Goal: Answer question/provide support: Share knowledge or assist other users

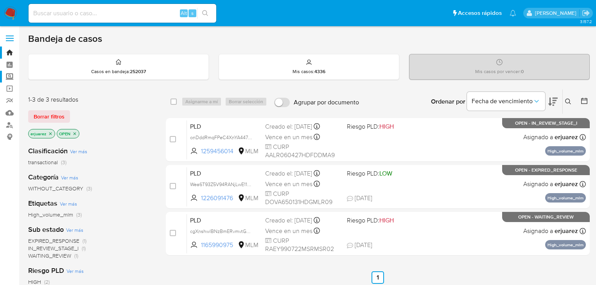
click at [8, 78] on label "Screening" at bounding box center [46, 77] width 93 height 12
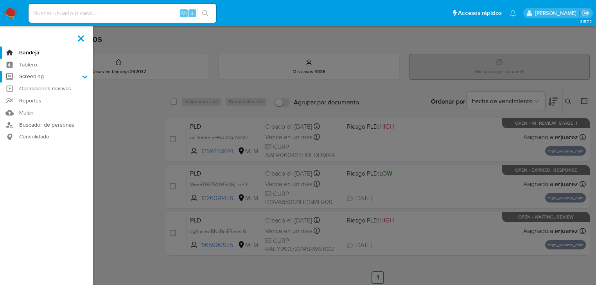
click at [0, 0] on input "Screening" at bounding box center [0, 0] width 0 height 0
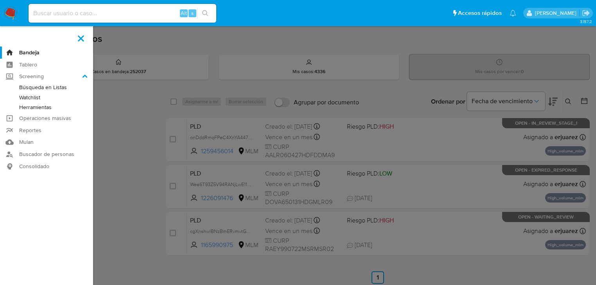
click at [34, 107] on link "Herramientas" at bounding box center [46, 108] width 93 height 10
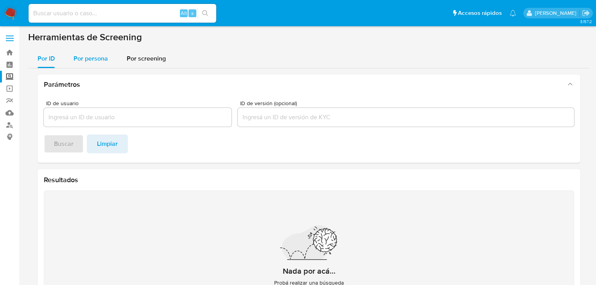
click at [92, 60] on span "Por persona" at bounding box center [91, 58] width 34 height 9
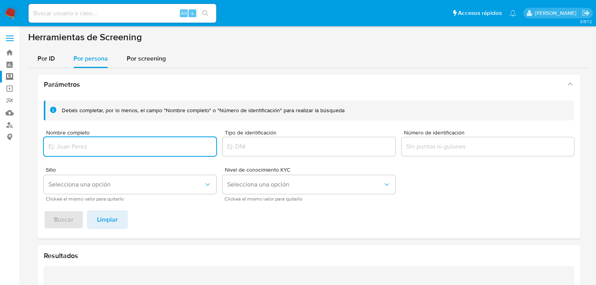
click at [83, 141] on div at bounding box center [130, 146] width 173 height 19
click at [77, 151] on input "Nombre completo" at bounding box center [130, 147] width 173 height 10
type input "JAIME GONZALEZ BARRANDEY"
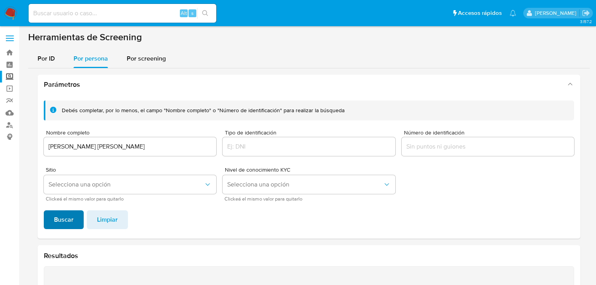
click at [66, 216] on span "Buscar" at bounding box center [64, 219] width 20 height 17
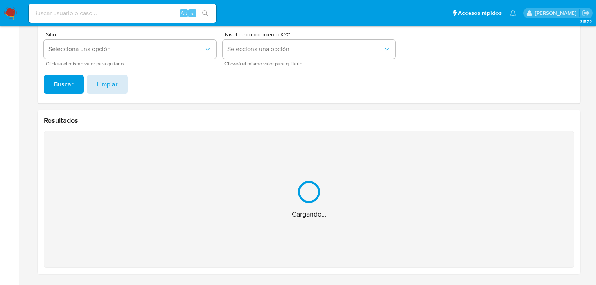
scroll to position [11, 0]
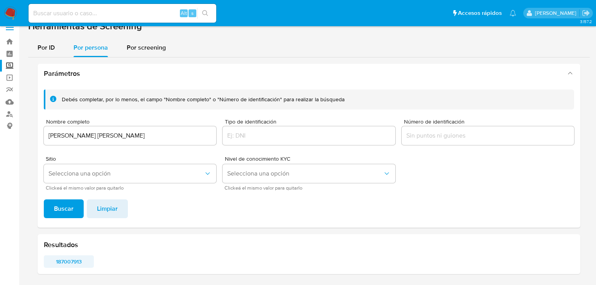
click at [70, 261] on span "187007913" at bounding box center [68, 261] width 39 height 11
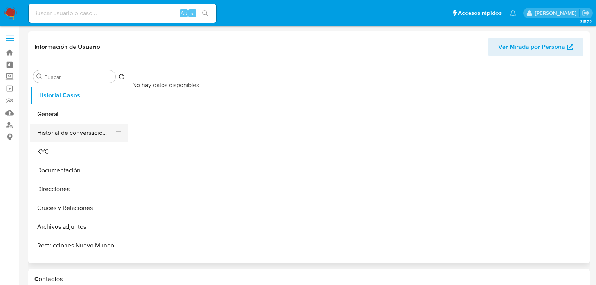
select select "10"
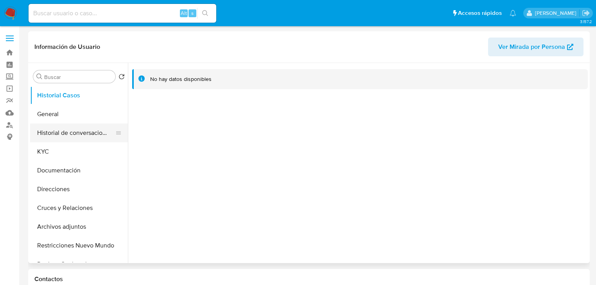
click at [59, 125] on button "Historial de conversaciones" at bounding box center [76, 133] width 92 height 19
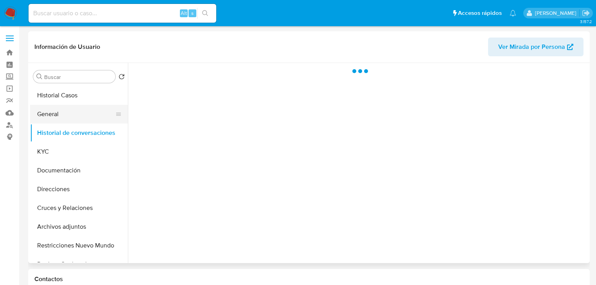
click at [58, 117] on button "General" at bounding box center [76, 114] width 92 height 19
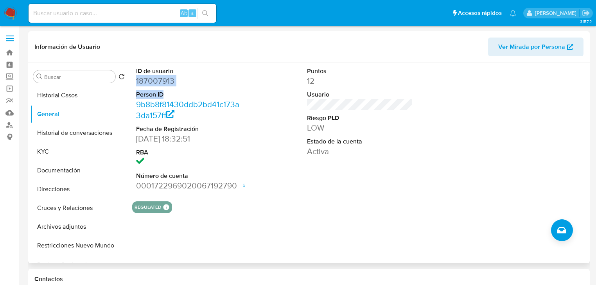
drag, startPoint x: 137, startPoint y: 82, endPoint x: 247, endPoint y: 96, distance: 111.3
click at [247, 96] on div "ID de usuario 187007913 Person ID 9b8b8f81430ddb2bd41c173a3da157ff Fecha de Reg…" at bounding box center [360, 129] width 456 height 132
copy dl "187007913 Person ID"
click at [149, 81] on dd "187007913" at bounding box center [189, 81] width 106 height 11
click at [193, 79] on dd "187007913" at bounding box center [189, 81] width 106 height 11
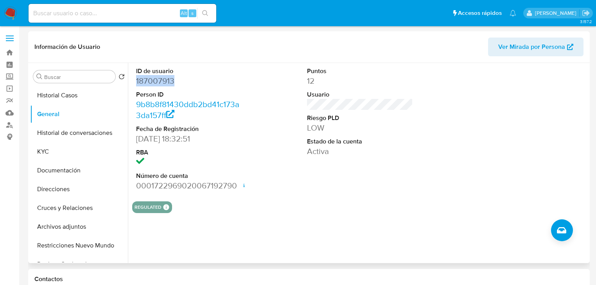
copy dd "187007913"
click at [52, 144] on button "KYC" at bounding box center [79, 151] width 98 height 19
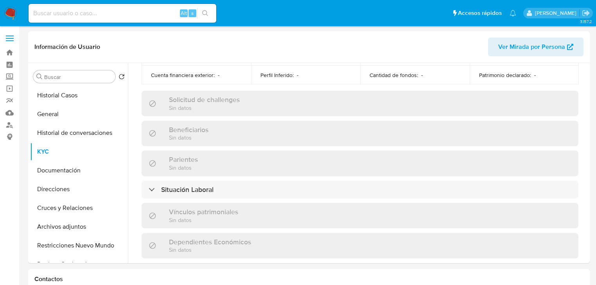
scroll to position [494, 0]
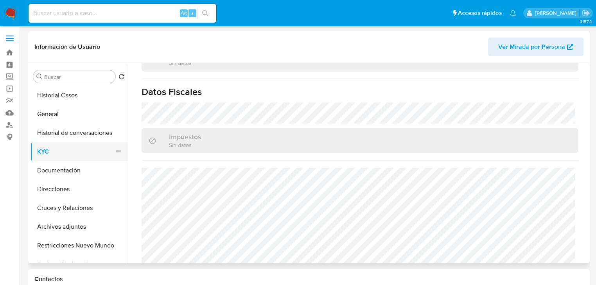
drag, startPoint x: 43, startPoint y: 154, endPoint x: 75, endPoint y: 149, distance: 31.7
click at [45, 154] on button "KYC" at bounding box center [76, 151] width 92 height 19
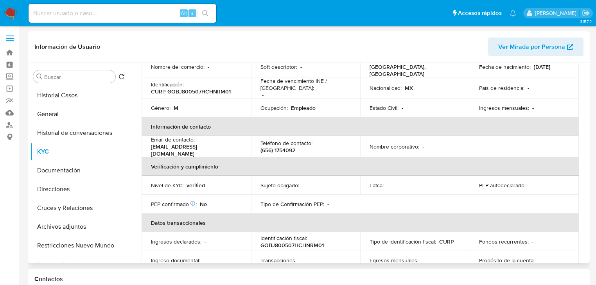
scroll to position [25, 0]
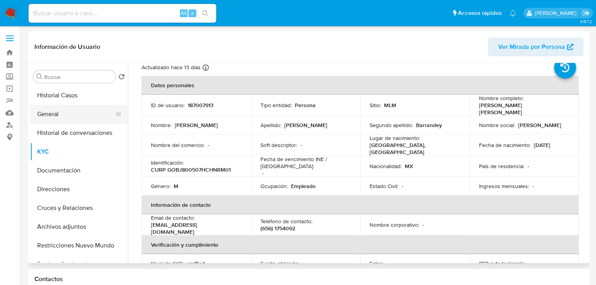
click at [64, 110] on button "General" at bounding box center [76, 114] width 92 height 19
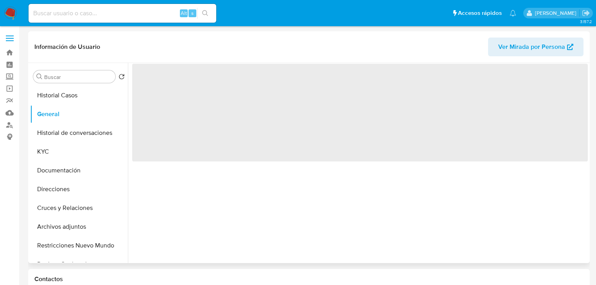
scroll to position [0, 0]
click at [11, 11] on img at bounding box center [10, 13] width 13 height 13
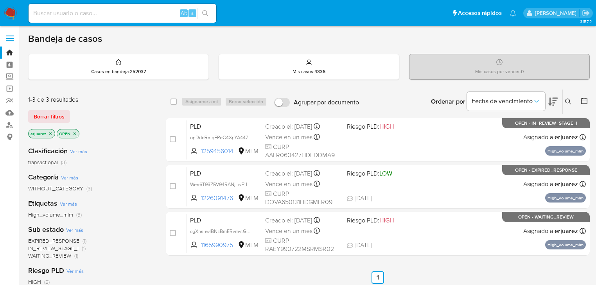
click at [49, 132] on icon "close-filter" at bounding box center [50, 133] width 5 height 5
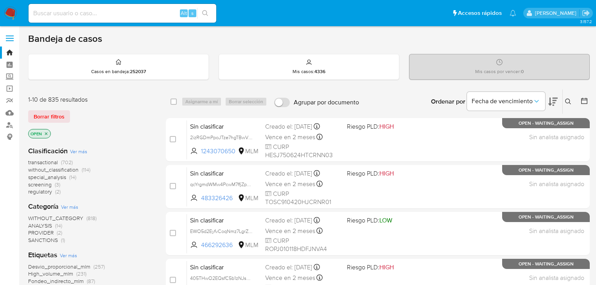
click at [567, 99] on icon at bounding box center [568, 102] width 6 height 6
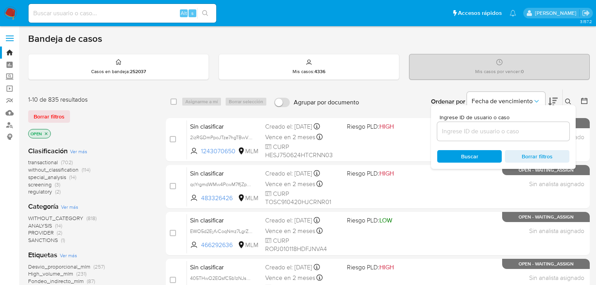
click at [493, 130] on input at bounding box center [503, 131] width 132 height 10
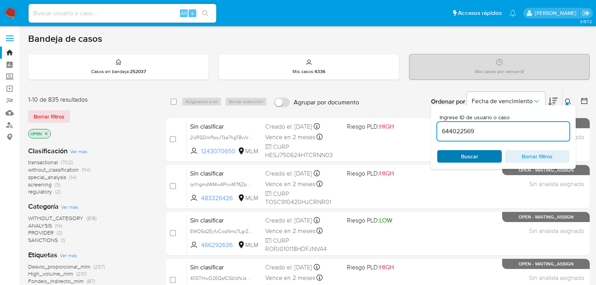
type input "644022569"
click at [457, 153] on span "Buscar" at bounding box center [470, 156] width 54 height 11
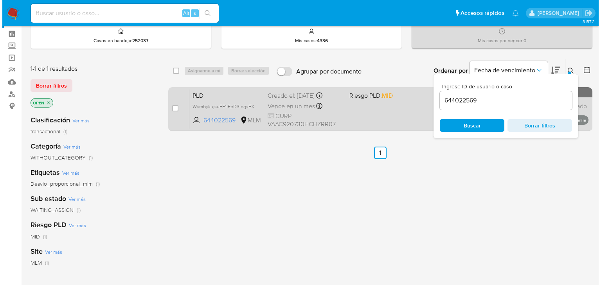
scroll to position [31, 0]
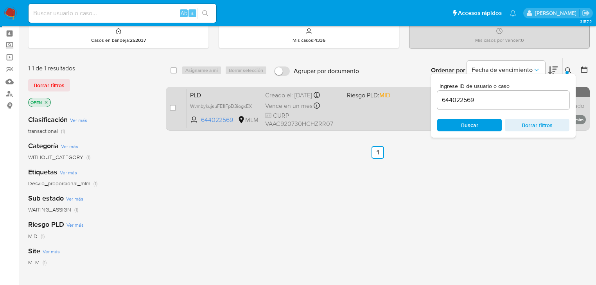
click at [344, 101] on div "PLD WvmbykujsuFE1lFpD3iogxEX 644022569 MLM Riesgo PLD: MID Creado el: 12/08/202…" at bounding box center [386, 109] width 399 height 40
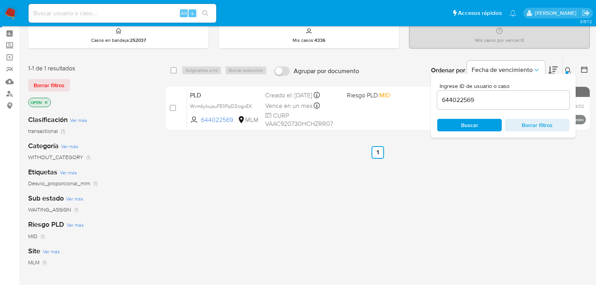
drag, startPoint x: 174, startPoint y: 110, endPoint x: 187, endPoint y: 78, distance: 34.2
click at [173, 110] on input "checkbox" at bounding box center [173, 108] width 6 height 6
checkbox input "true"
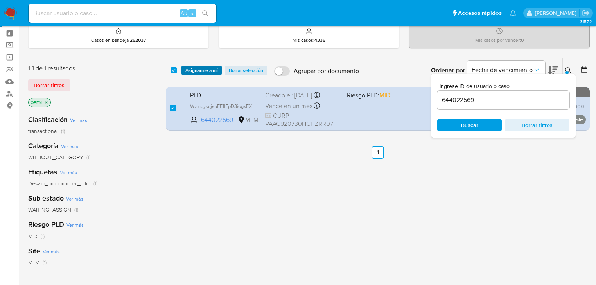
click at [198, 73] on span "Asignarme a mí" at bounding box center [201, 71] width 32 height 8
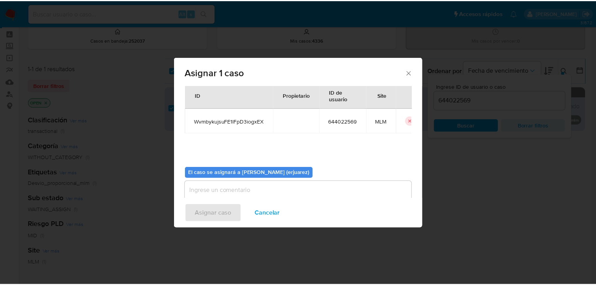
scroll to position [40, 0]
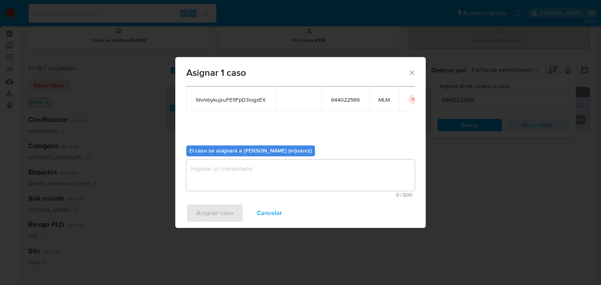
drag, startPoint x: 211, startPoint y: 175, endPoint x: 203, endPoint y: 173, distance: 8.2
click at [203, 173] on textarea "assign-modal" at bounding box center [300, 175] width 229 height 31
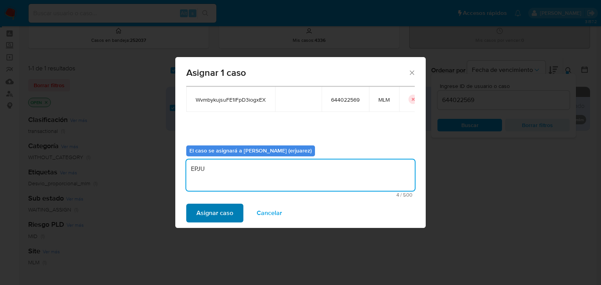
type textarea "EPJU"
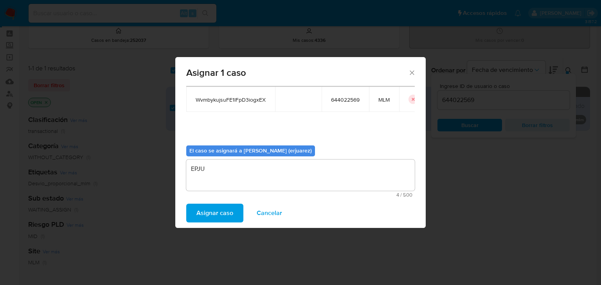
click at [201, 214] on span "Asignar caso" at bounding box center [214, 213] width 37 height 17
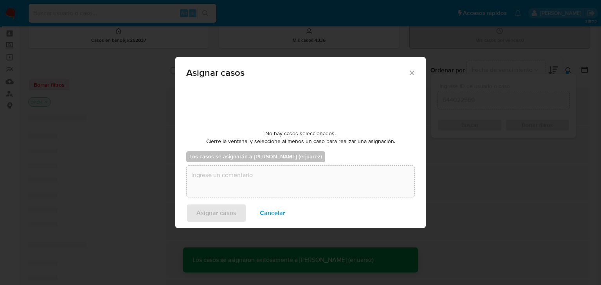
checkbox input "false"
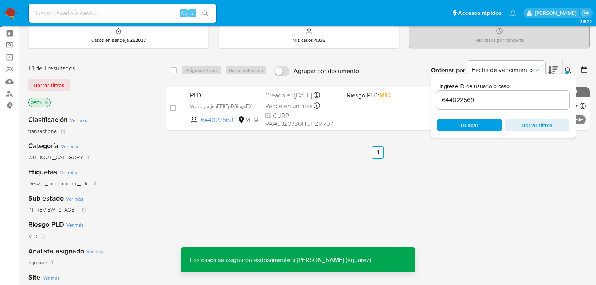
click at [330, 118] on span "CURP VAAC920730HCHZRR07" at bounding box center [303, 120] width 76 height 17
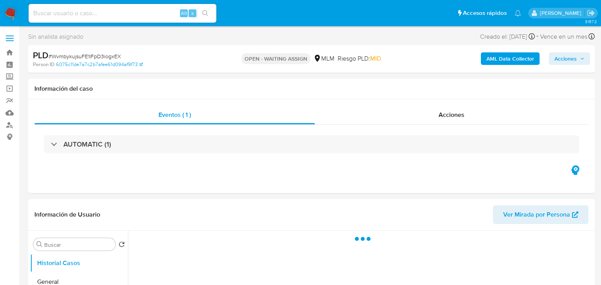
select select "10"
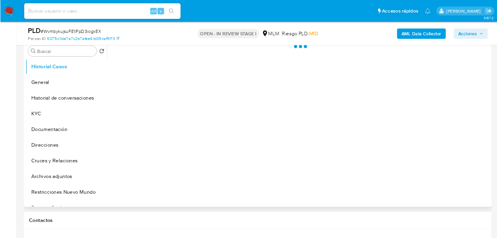
scroll to position [157, 0]
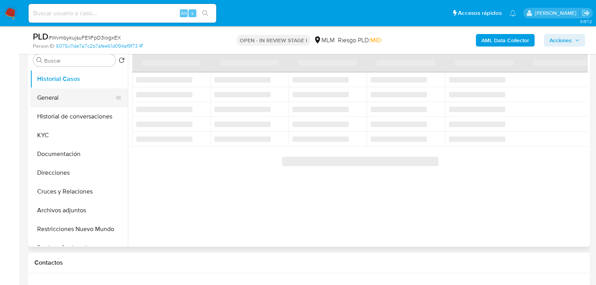
click at [52, 96] on button "General" at bounding box center [76, 97] width 92 height 19
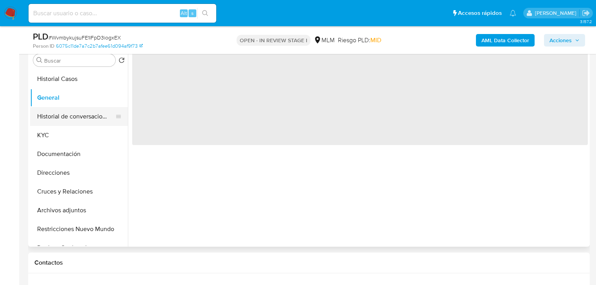
select select "10"
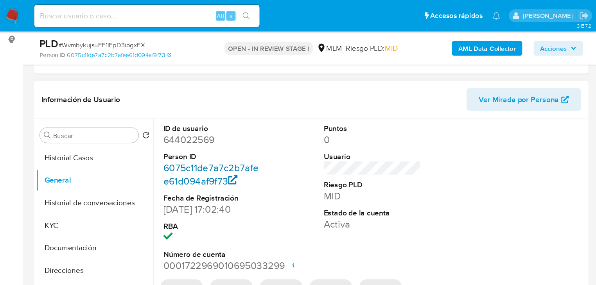
scroll to position [104, 0]
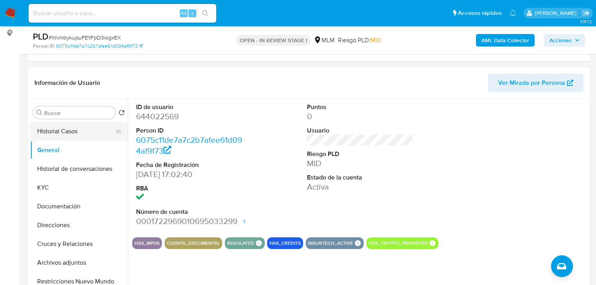
click at [71, 129] on button "Historial Casos" at bounding box center [76, 131] width 92 height 19
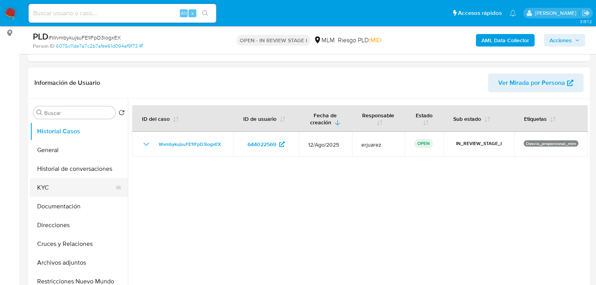
click at [70, 188] on button "KYC" at bounding box center [76, 187] width 92 height 19
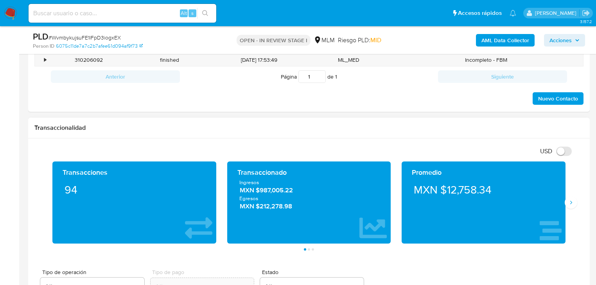
scroll to position [417, 0]
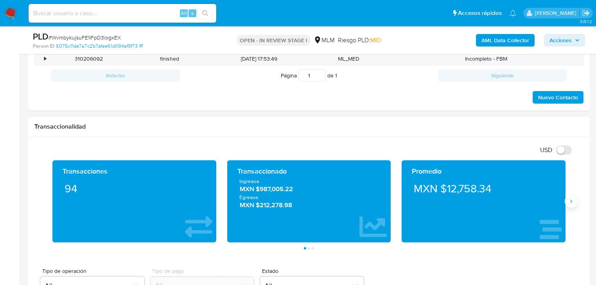
click at [573, 202] on icon "Siguiente" at bounding box center [571, 201] width 6 height 6
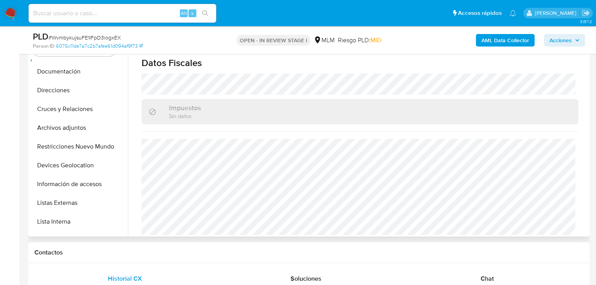
scroll to position [188, 0]
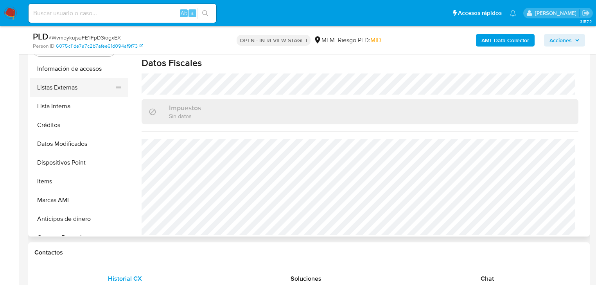
click at [79, 85] on button "Listas Externas" at bounding box center [76, 87] width 92 height 19
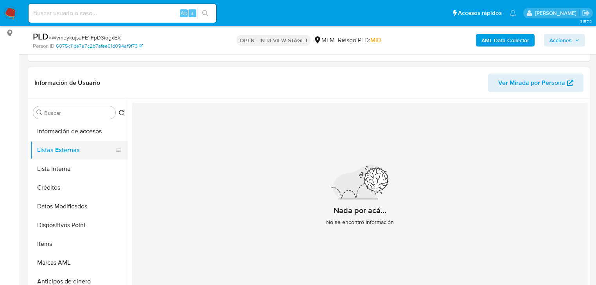
scroll to position [157, 0]
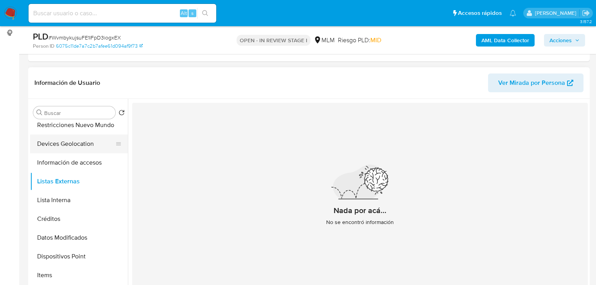
click at [76, 144] on button "Devices Geolocation" at bounding box center [76, 144] width 92 height 19
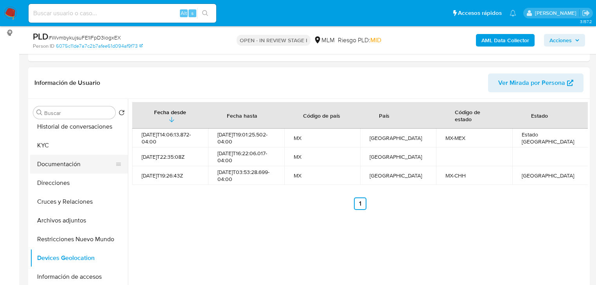
scroll to position [31, 0]
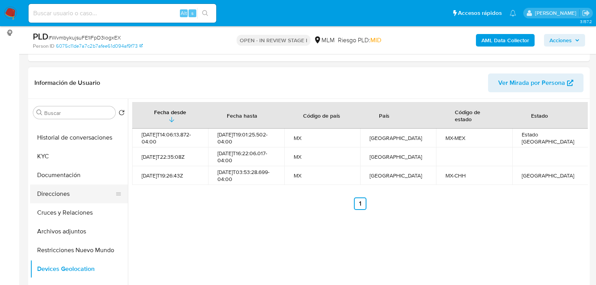
drag, startPoint x: 69, startPoint y: 189, endPoint x: 10, endPoint y: 180, distance: 59.8
click at [69, 189] on button "Direcciones" at bounding box center [79, 194] width 98 height 19
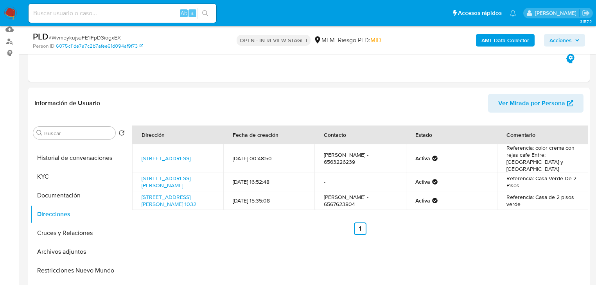
scroll to position [73, 0]
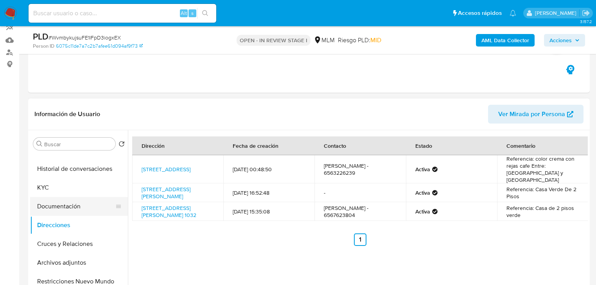
click at [44, 203] on button "Documentación" at bounding box center [76, 206] width 92 height 19
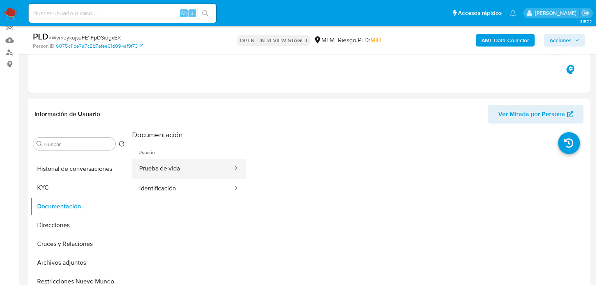
click at [176, 162] on button "Prueba de vida" at bounding box center [182, 169] width 101 height 20
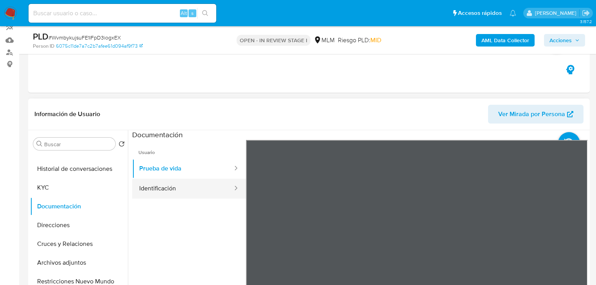
drag, startPoint x: 166, startPoint y: 197, endPoint x: 213, endPoint y: 179, distance: 50.8
click at [169, 196] on button "Identificación" at bounding box center [182, 189] width 101 height 20
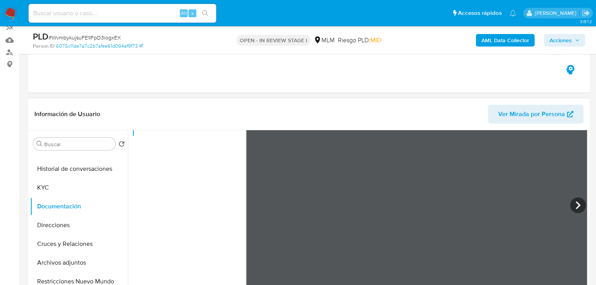
scroll to position [63, 0]
drag, startPoint x: 60, startPoint y: 233, endPoint x: 57, endPoint y: 239, distance: 7.0
click at [60, 234] on button "Direcciones" at bounding box center [79, 225] width 98 height 19
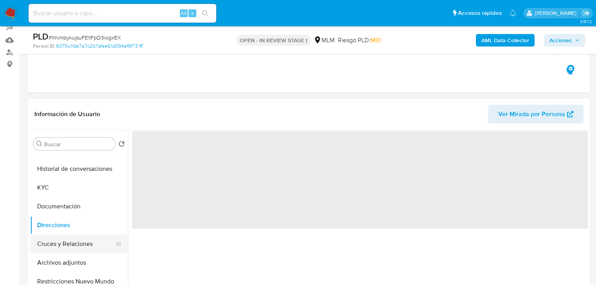
scroll to position [0, 0]
click at [56, 244] on button "Cruces y Relaciones" at bounding box center [76, 244] width 92 height 19
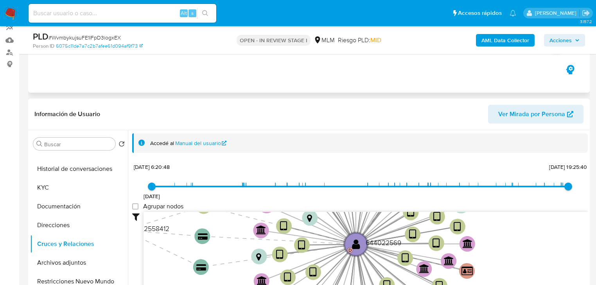
click at [76, 87] on div "Eventos ( 1 ) Acciones AUTOMATIC (1)" at bounding box center [309, 46] width 562 height 94
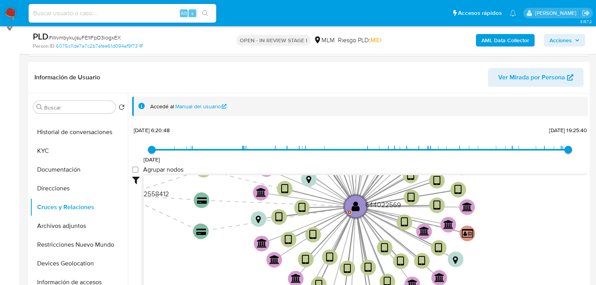
scroll to position [198, 0]
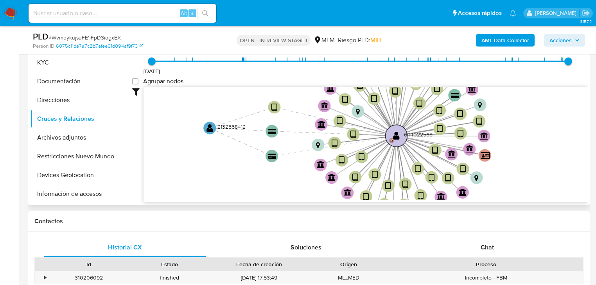
click at [390, 130] on circle at bounding box center [396, 136] width 22 height 22
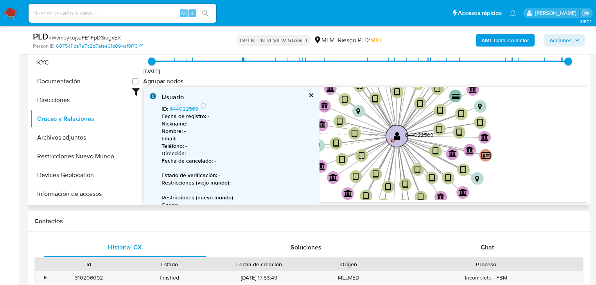
click at [391, 133] on circle at bounding box center [397, 136] width 22 height 22
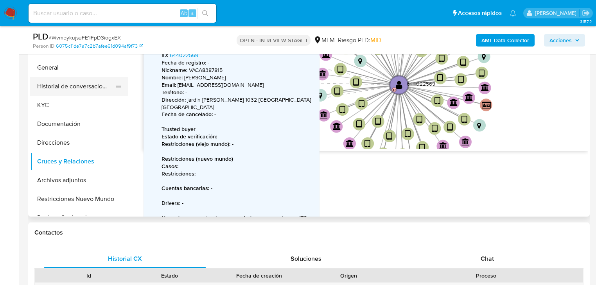
scroll to position [167, 0]
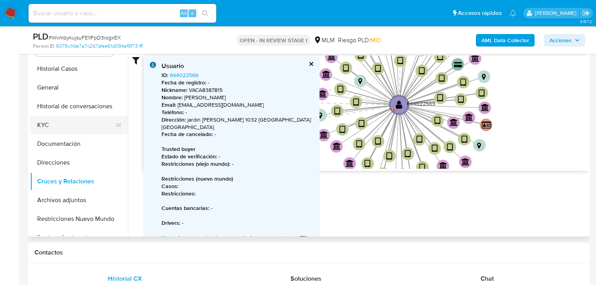
click at [43, 124] on button "KYC" at bounding box center [76, 125] width 92 height 19
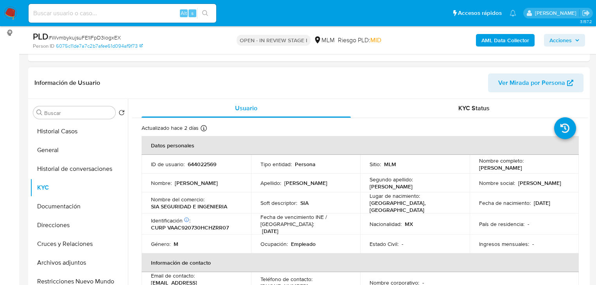
scroll to position [31, 0]
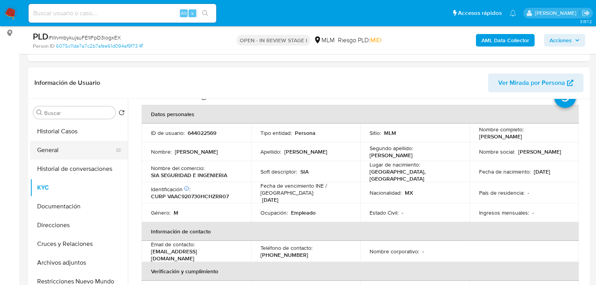
click at [66, 148] on button "General" at bounding box center [76, 150] width 92 height 19
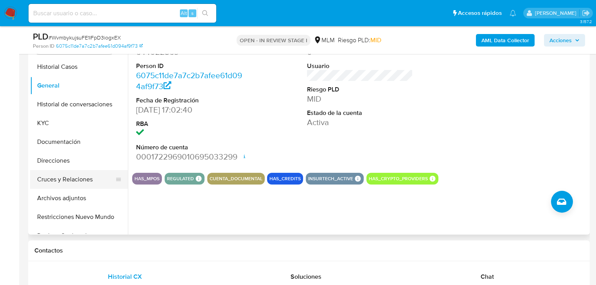
scroll to position [167, 0]
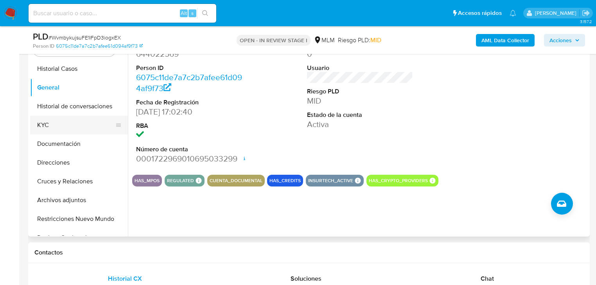
click at [48, 125] on button "KYC" at bounding box center [76, 125] width 92 height 19
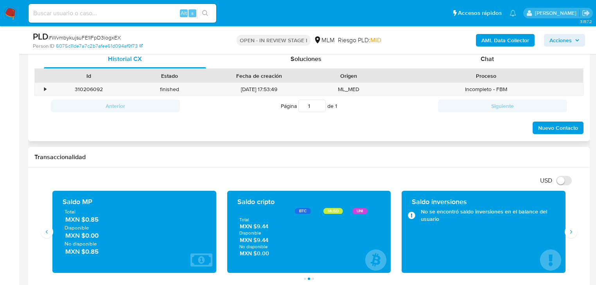
scroll to position [386, 0]
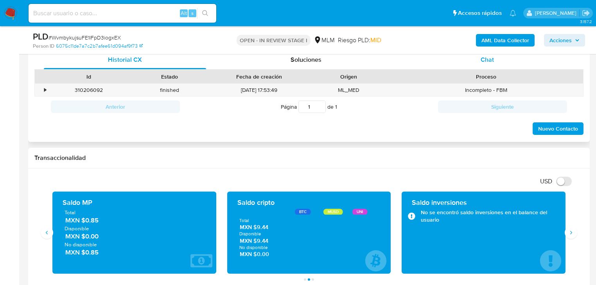
click at [483, 55] on span "Chat" at bounding box center [487, 59] width 13 height 9
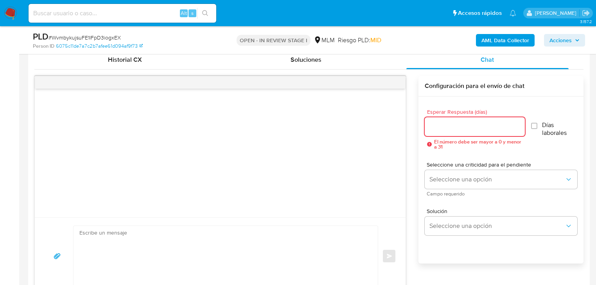
click at [443, 128] on input "Esperar Respuesta (días)" at bounding box center [475, 127] width 100 height 10
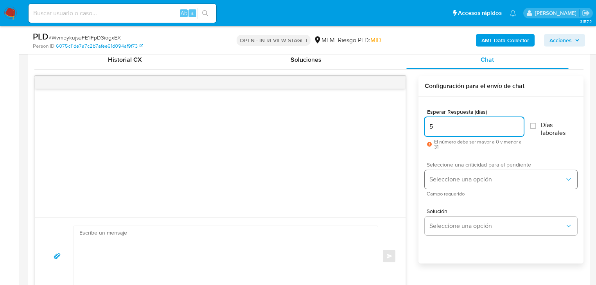
type input "5"
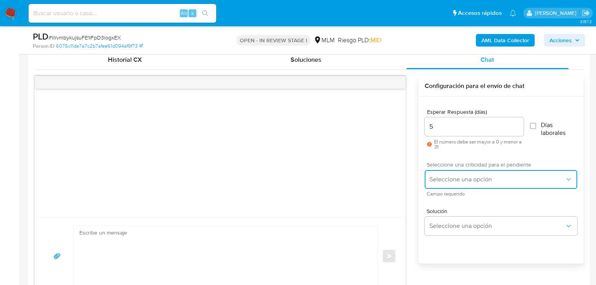
drag, startPoint x: 448, startPoint y: 184, endPoint x: 452, endPoint y: 186, distance: 4.2
click at [448, 185] on button "Seleccione una opción" at bounding box center [501, 179] width 153 height 19
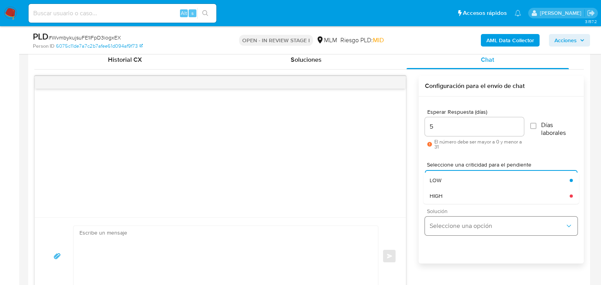
drag, startPoint x: 458, startPoint y: 193, endPoint x: 475, endPoint y: 216, distance: 28.7
click at [460, 194] on div "HIGH" at bounding box center [500, 196] width 140 height 16
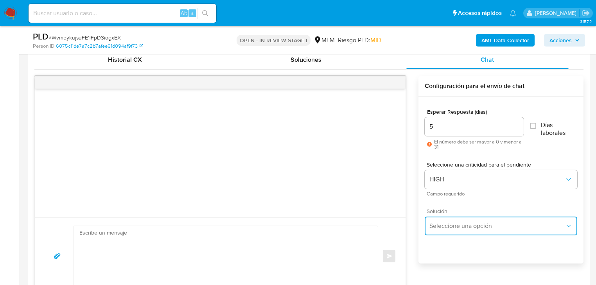
drag, startPoint x: 465, startPoint y: 233, endPoint x: 508, endPoint y: 219, distance: 45.0
click at [471, 232] on button "Seleccione una opción" at bounding box center [501, 226] width 153 height 19
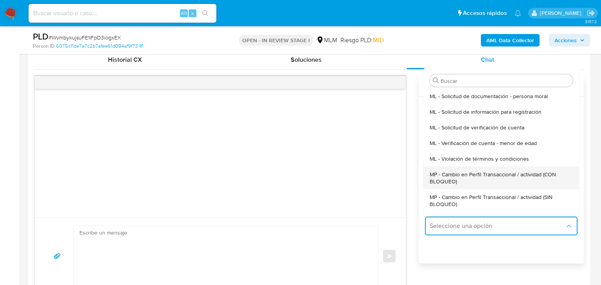
click at [544, 175] on span "MP - Cambio en Perfil Transaccional / actividad (CON BLOQUEO)" at bounding box center [501, 178] width 143 height 14
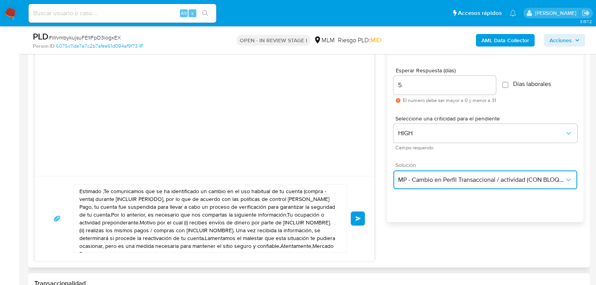
scroll to position [511, 0]
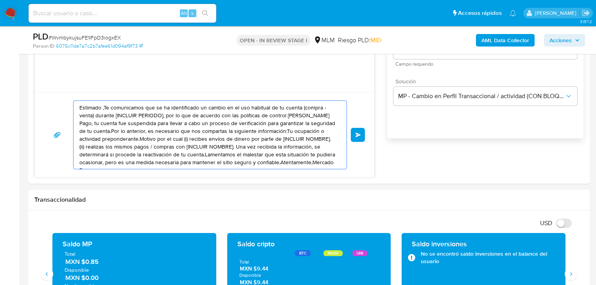
drag, startPoint x: 312, startPoint y: 163, endPoint x: -9, endPoint y: 45, distance: 342.8
paste textarea "Carlos se ha identificado un cambio en el uso habitual de tu cuenta para garant…"
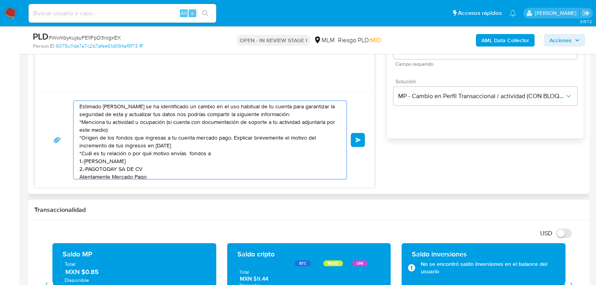
scroll to position [0, 0]
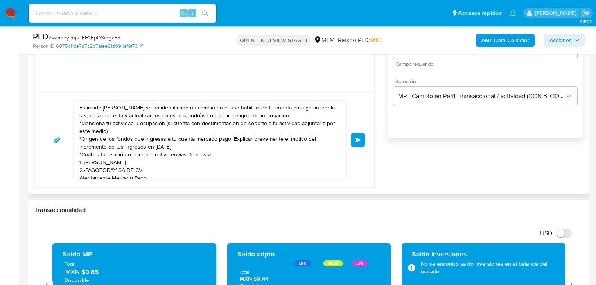
drag, startPoint x: 357, startPoint y: 138, endPoint x: 184, endPoint y: 148, distance: 173.7
click at [184, 148] on div "Estimado Carlos se ha identificado un cambio en el uso habitual de tu cuenta pa…" at bounding box center [204, 140] width 321 height 79
click at [162, 148] on textarea "Estimado Carlos se ha identificado un cambio en el uso habitual de tu cuenta pa…" at bounding box center [207, 140] width 257 height 78
type textarea "Estimado Carlos se ha identificado un cambio en el uso habitual de tu cuenta pa…"
click at [354, 140] on button "Enviar" at bounding box center [358, 140] width 14 height 14
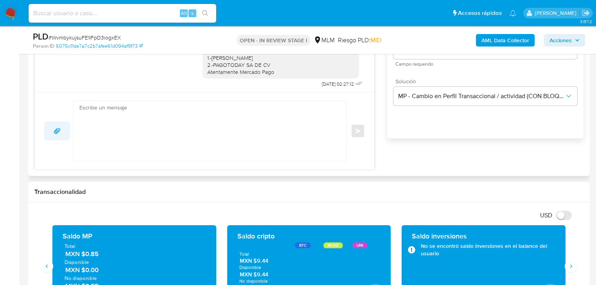
scroll to position [2, 0]
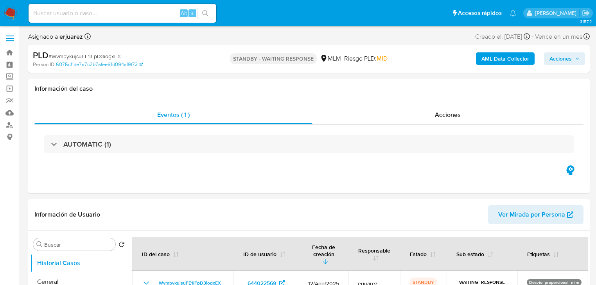
select select "10"
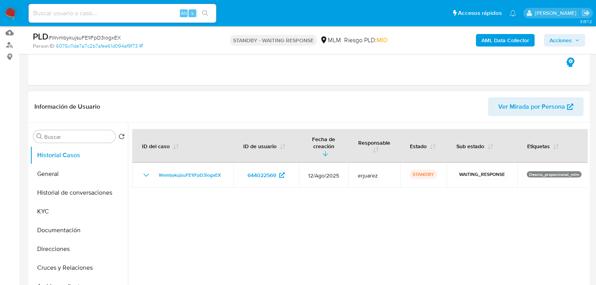
scroll to position [125, 0]
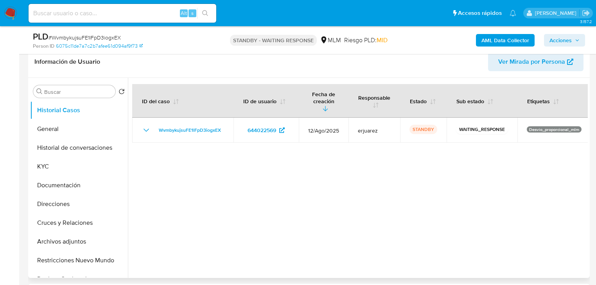
drag, startPoint x: 224, startPoint y: 125, endPoint x: 130, endPoint y: 133, distance: 93.8
click at [154, 128] on td "WvmbykujsuFE1lFpD3iogxEX" at bounding box center [182, 130] width 101 height 25
drag, startPoint x: 45, startPoint y: 164, endPoint x: 8, endPoint y: 173, distance: 38.5
click at [44, 165] on button "KYC" at bounding box center [79, 166] width 98 height 19
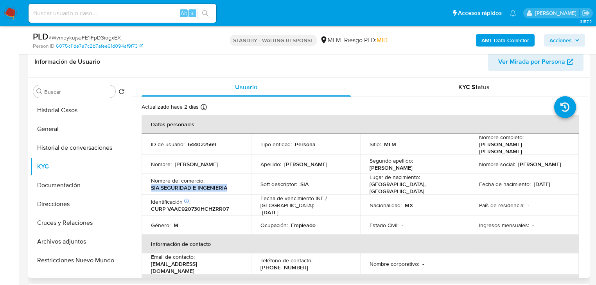
drag, startPoint x: 233, startPoint y: 182, endPoint x: 149, endPoint y: 187, distance: 83.9
click at [149, 187] on td "Nombre del comercio : SIA SEGURIDAD E INGENIERIA" at bounding box center [197, 184] width 110 height 21
copy p "SIA SEGURIDAD E INGENIERIA"
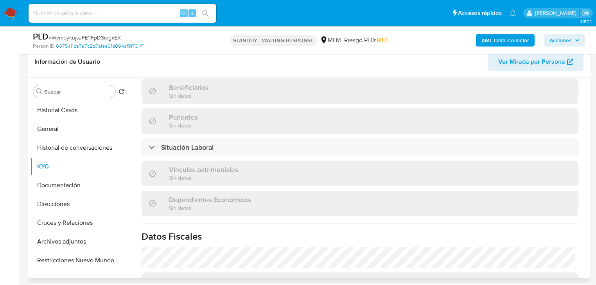
scroll to position [486, 0]
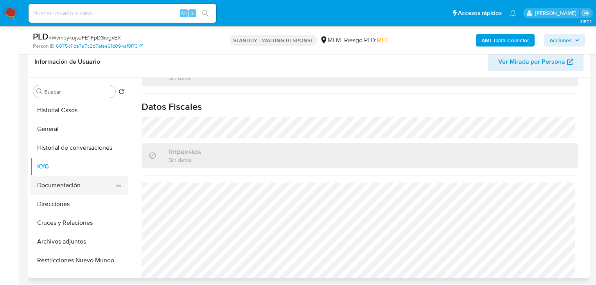
click at [70, 190] on button "Documentación" at bounding box center [76, 185] width 92 height 19
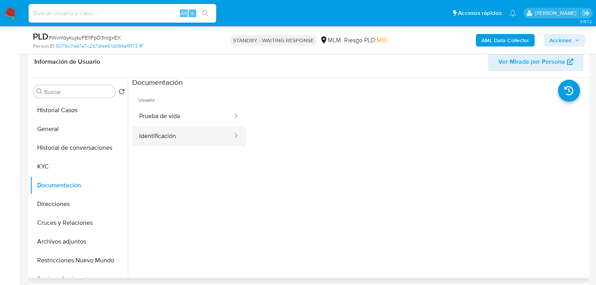
click at [174, 128] on button "Identificación" at bounding box center [182, 136] width 101 height 20
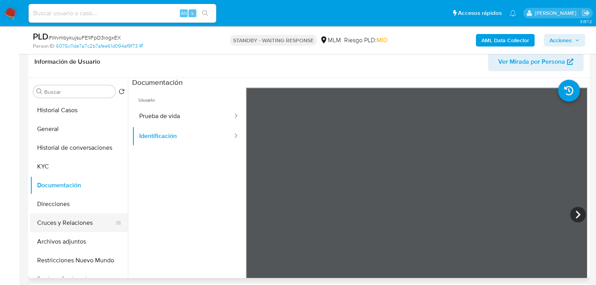
click at [66, 220] on button "Cruces y Relaciones" at bounding box center [76, 223] width 92 height 19
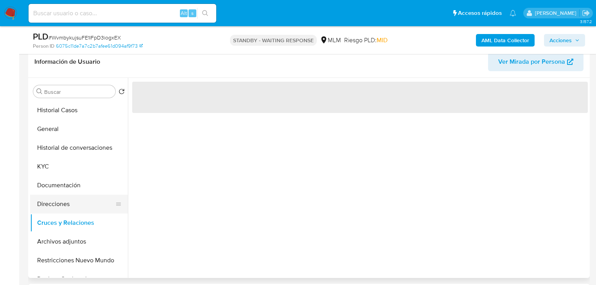
drag, startPoint x: 63, startPoint y: 207, endPoint x: 71, endPoint y: 206, distance: 7.8
click at [63, 207] on button "Direcciones" at bounding box center [76, 204] width 92 height 19
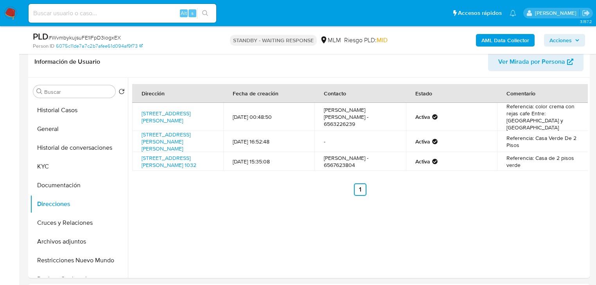
drag, startPoint x: 12, startPoint y: 13, endPoint x: 30, endPoint y: 0, distance: 21.6
click at [12, 13] on img at bounding box center [10, 13] width 13 height 13
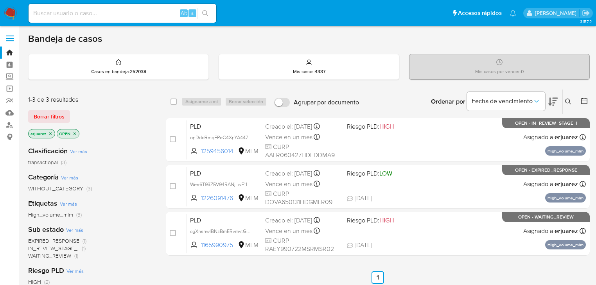
click at [50, 132] on icon "close-filter" at bounding box center [50, 133] width 5 height 5
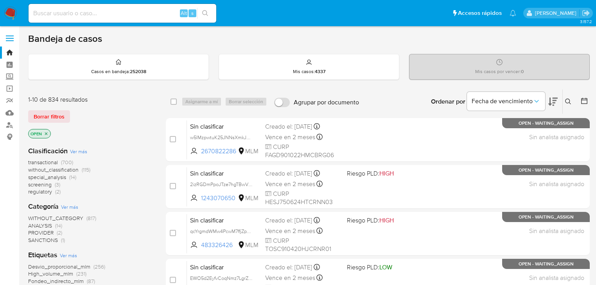
click at [567, 103] on icon at bounding box center [568, 102] width 6 height 6
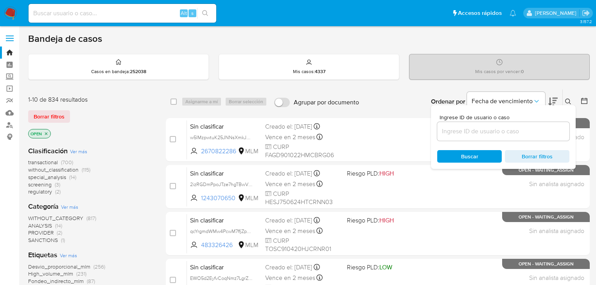
click at [456, 133] on input at bounding box center [503, 131] width 132 height 10
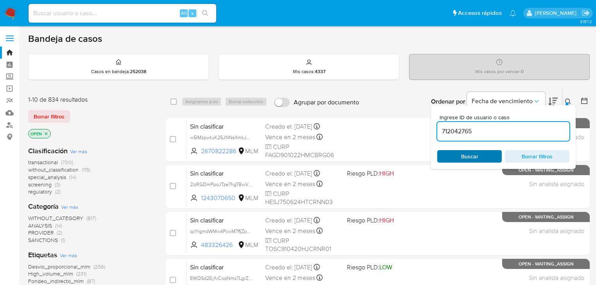
type input "712042765"
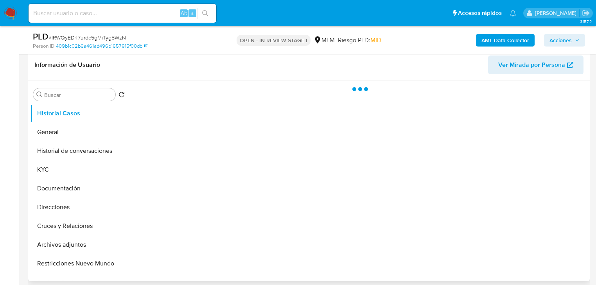
scroll to position [125, 0]
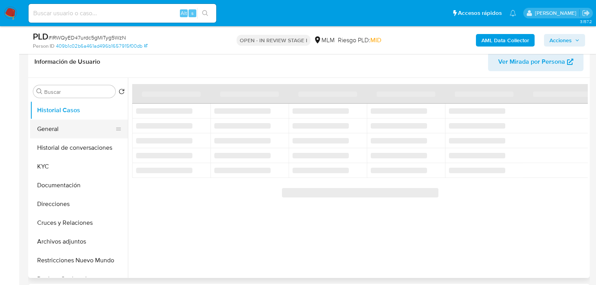
click at [61, 129] on button "General" at bounding box center [76, 129] width 92 height 19
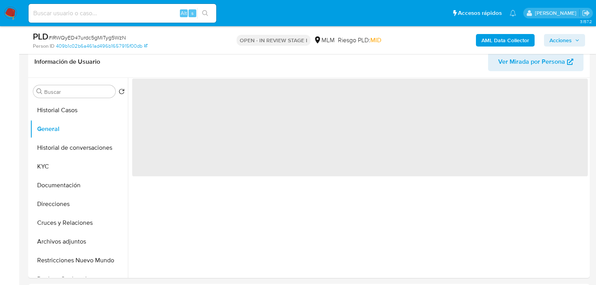
select select "10"
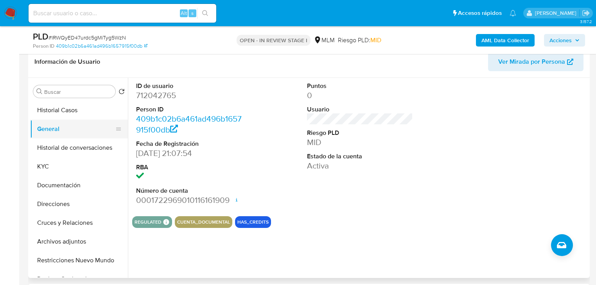
click at [60, 129] on button "General" at bounding box center [76, 129] width 92 height 19
click at [77, 115] on button "Historial Casos" at bounding box center [76, 110] width 92 height 19
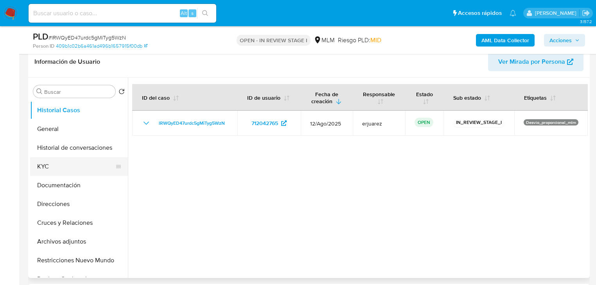
click at [55, 166] on button "KYC" at bounding box center [76, 166] width 92 height 19
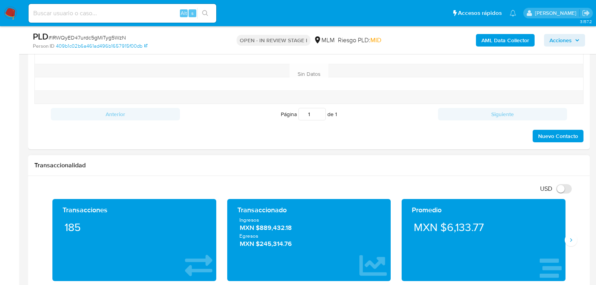
scroll to position [501, 0]
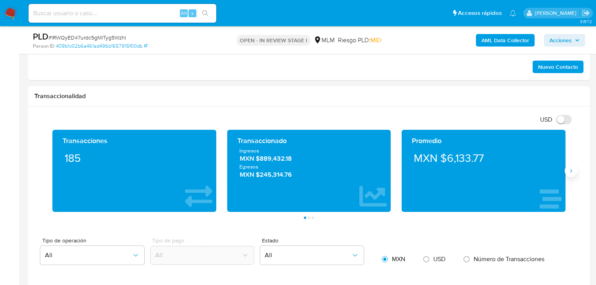
click at [571, 170] on icon "Siguiente" at bounding box center [571, 171] width 6 height 6
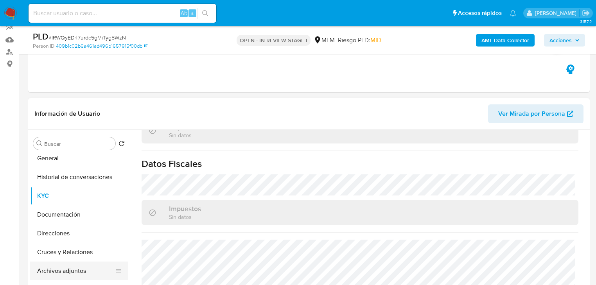
scroll to position [63, 0]
click at [75, 272] on button "Devices Geolocation" at bounding box center [76, 268] width 92 height 19
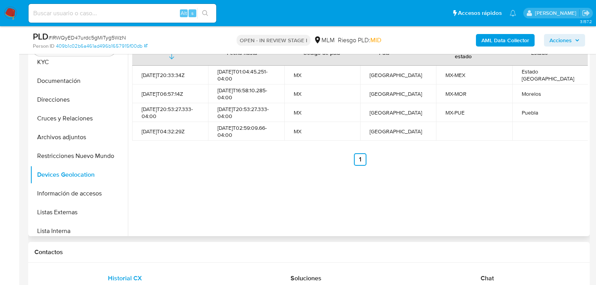
scroll to position [136, 0]
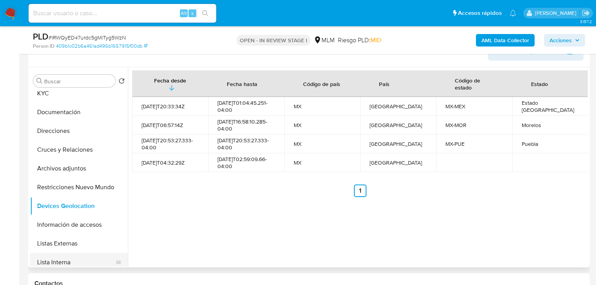
drag, startPoint x: 67, startPoint y: 263, endPoint x: 67, endPoint y: 250, distance: 12.9
click at [67, 262] on button "Lista Interna" at bounding box center [79, 262] width 98 height 19
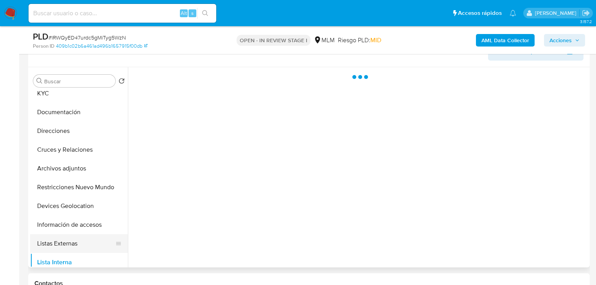
click at [67, 247] on button "Listas Externas" at bounding box center [76, 243] width 92 height 19
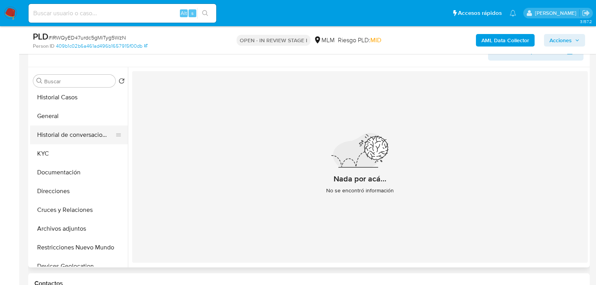
scroll to position [0, 0]
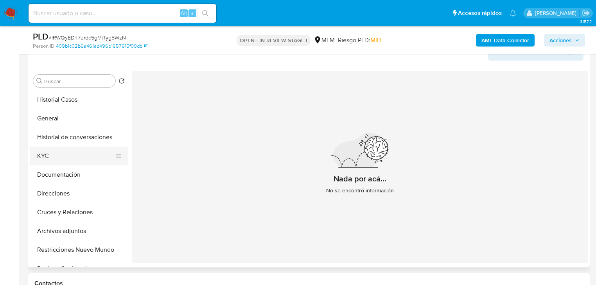
click at [49, 147] on button "KYC" at bounding box center [76, 156] width 92 height 19
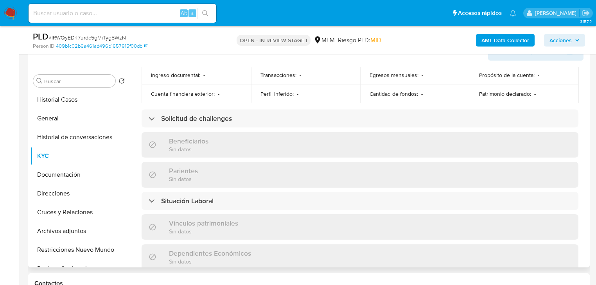
scroll to position [488, 0]
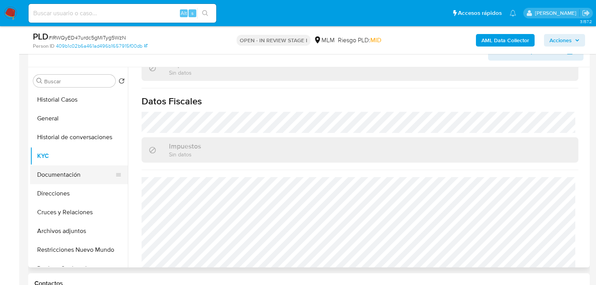
click at [66, 174] on button "Documentación" at bounding box center [76, 175] width 92 height 19
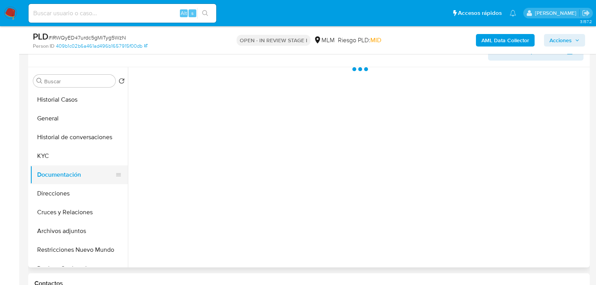
scroll to position [0, 0]
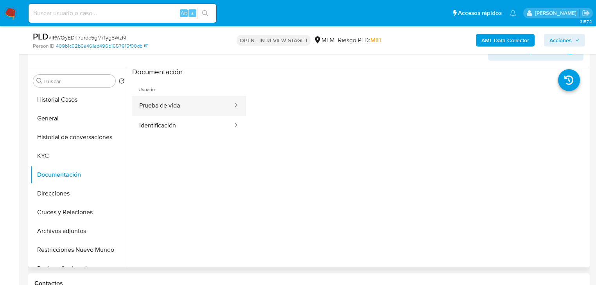
drag, startPoint x: 167, startPoint y: 128, endPoint x: 185, endPoint y: 108, distance: 26.6
click at [167, 127] on button "Identificación" at bounding box center [182, 126] width 101 height 20
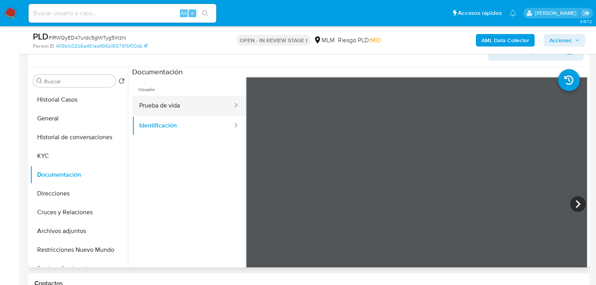
click at [174, 105] on button "Prueba de vida" at bounding box center [182, 106] width 101 height 20
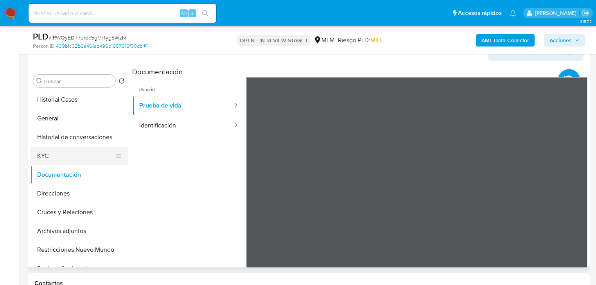
click at [40, 148] on button "KYC" at bounding box center [76, 156] width 92 height 19
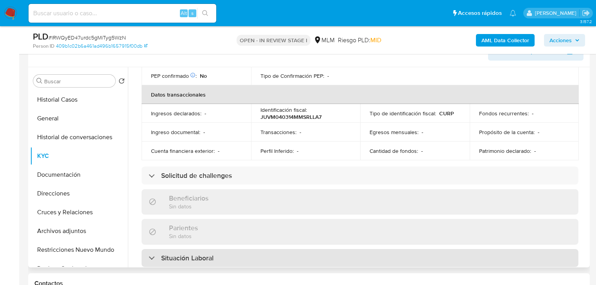
scroll to position [344, 0]
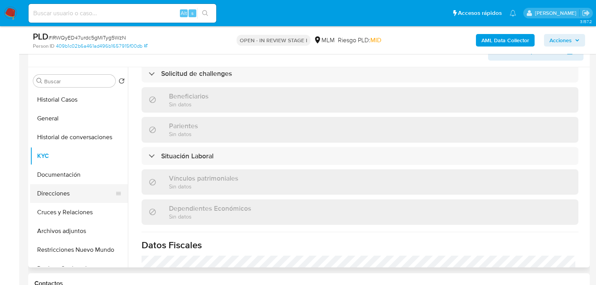
click at [44, 195] on button "Direcciones" at bounding box center [76, 193] width 92 height 19
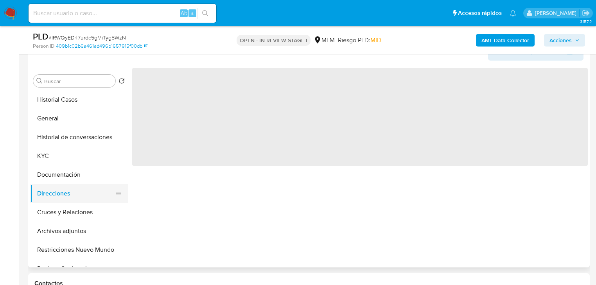
scroll to position [0, 0]
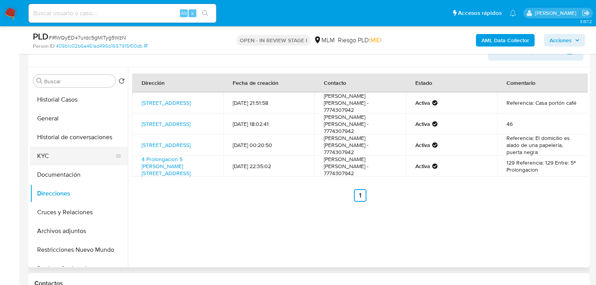
drag, startPoint x: 58, startPoint y: 153, endPoint x: 73, endPoint y: 150, distance: 15.2
click at [58, 153] on button "KYC" at bounding box center [76, 156] width 92 height 19
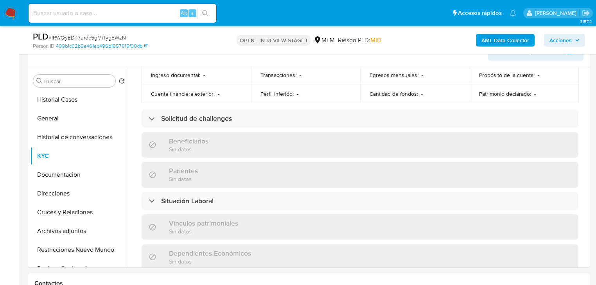
scroll to position [488, 0]
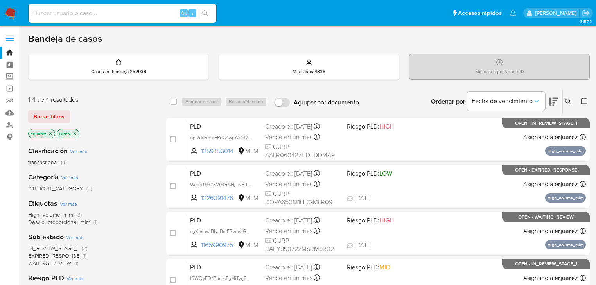
click at [108, 20] on div "Alt s" at bounding box center [123, 13] width 188 height 19
click at [108, 16] on input at bounding box center [123, 13] width 188 height 10
paste input "300350410"
click at [34, 14] on input "300350410" at bounding box center [123, 13] width 188 height 10
click at [213, 12] on input "300350410" at bounding box center [123, 13] width 188 height 10
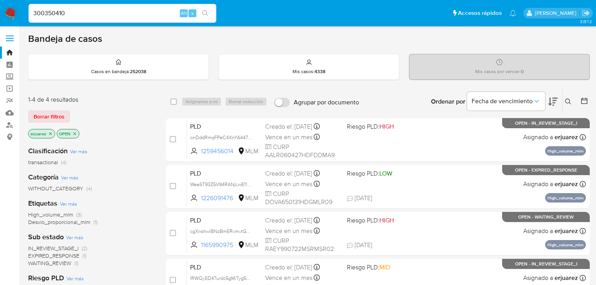
type input "300350410"
click at [203, 13] on icon "search-icon" at bounding box center [205, 13] width 6 height 6
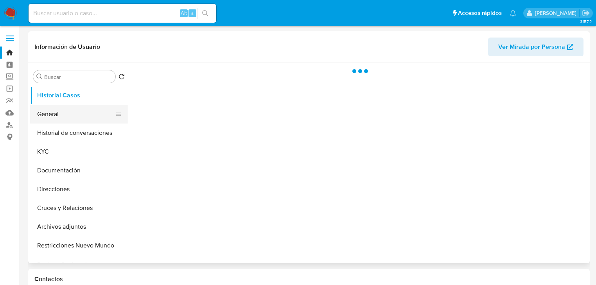
click at [54, 109] on button "General" at bounding box center [76, 114] width 92 height 19
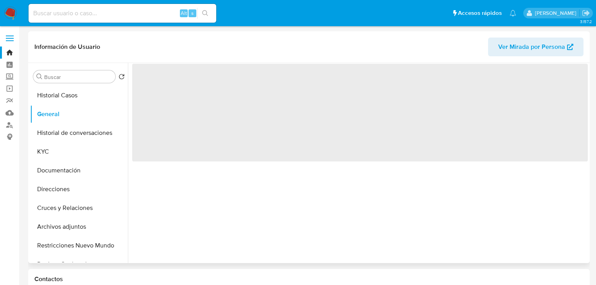
select select "10"
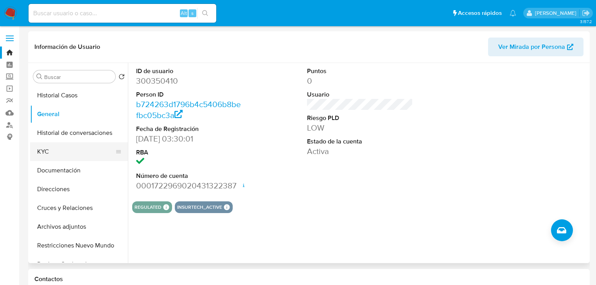
click at [36, 154] on button "KYC" at bounding box center [76, 151] width 92 height 19
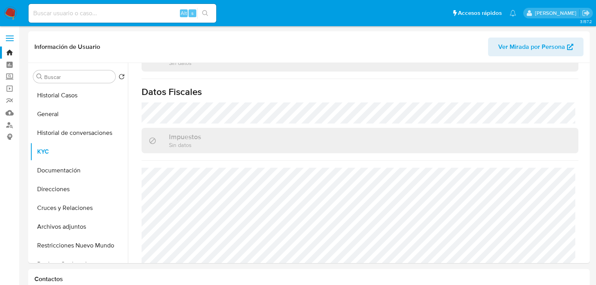
click at [16, 10] on img at bounding box center [10, 13] width 13 height 13
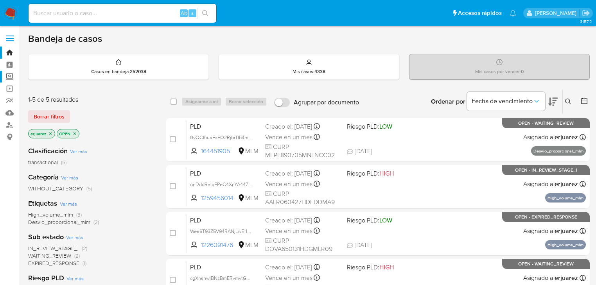
click at [7, 74] on label "Screening" at bounding box center [46, 77] width 93 height 12
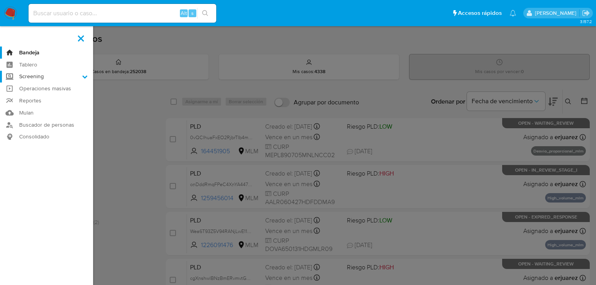
click at [0, 0] on input "Screening" at bounding box center [0, 0] width 0 height 0
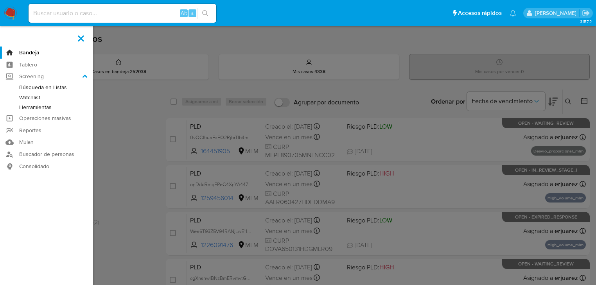
click at [46, 104] on link "Herramientas" at bounding box center [46, 108] width 93 height 10
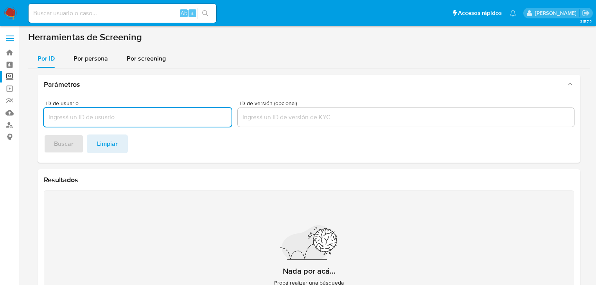
drag, startPoint x: 94, startPoint y: 54, endPoint x: 93, endPoint y: 68, distance: 14.5
click at [93, 54] on span "Por persona" at bounding box center [91, 58] width 34 height 9
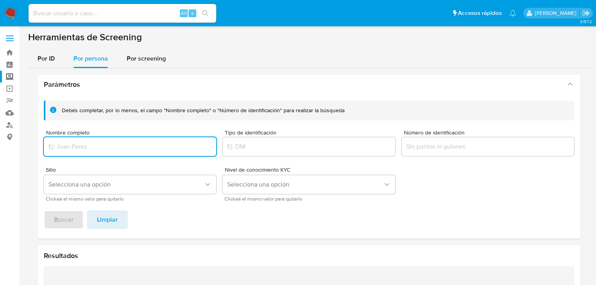
click at [65, 147] on input "Nombre completo" at bounding box center [130, 147] width 173 height 10
click at [67, 218] on span "Buscar" at bounding box center [64, 219] width 20 height 17
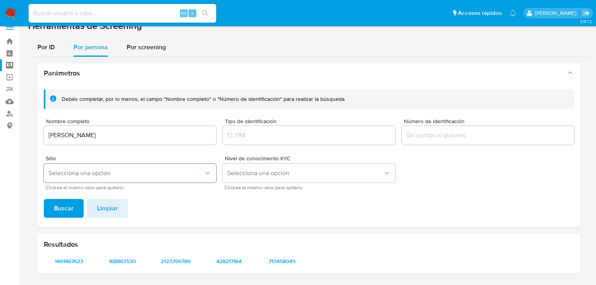
scroll to position [11, 0]
click at [66, 263] on span "1461467623" at bounding box center [68, 261] width 39 height 11
click at [125, 257] on span "168863530" at bounding box center [122, 261] width 39 height 11
click at [176, 264] on span "2123399789" at bounding box center [175, 261] width 39 height 11
click at [232, 258] on span "428217164" at bounding box center [228, 261] width 39 height 11
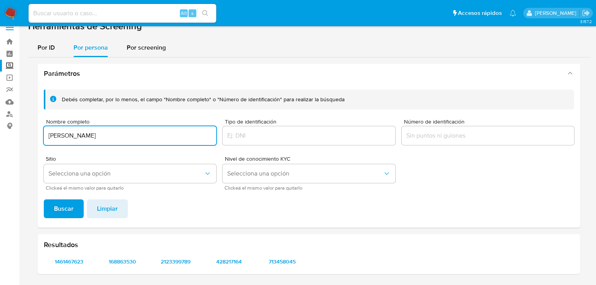
drag, startPoint x: 133, startPoint y: 136, endPoint x: -23, endPoint y: 125, distance: 155.7
click at [0, 125] on html "Pausado Ver notificaciones Alt s Accesos rápidos Presiona las siguientes teclas…" at bounding box center [298, 137] width 596 height 297
click at [71, 206] on span "Buscar" at bounding box center [64, 208] width 20 height 17
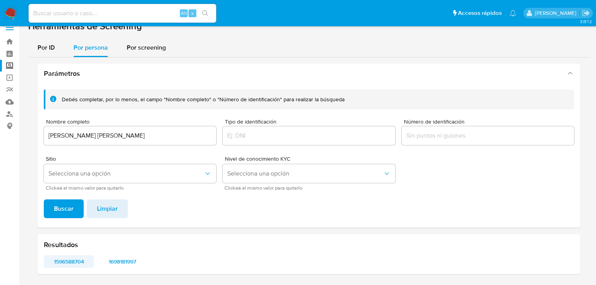
click at [77, 263] on span "1596588704" at bounding box center [68, 261] width 39 height 11
click at [122, 260] on span "1698181997" at bounding box center [122, 261] width 39 height 11
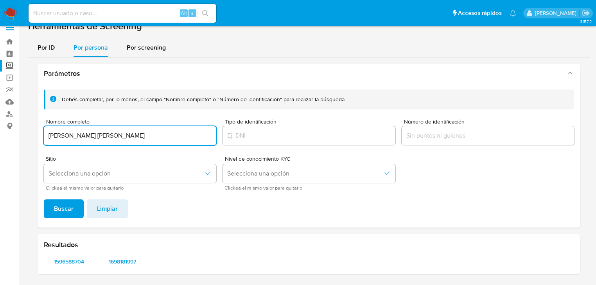
drag, startPoint x: 146, startPoint y: 134, endPoint x: 16, endPoint y: 145, distance: 130.4
click at [0, 127] on html "Pausado Ver notificaciones Alt s Accesos rápidos Presiona las siguientes teclas…" at bounding box center [298, 137] width 596 height 297
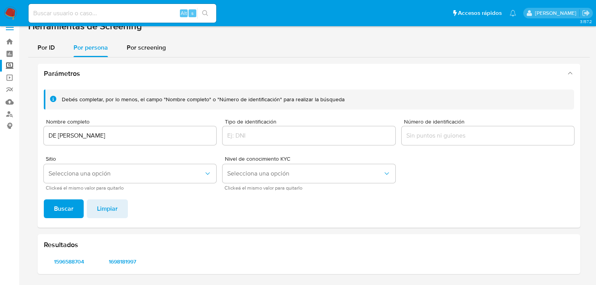
drag, startPoint x: 58, startPoint y: 208, endPoint x: 52, endPoint y: 128, distance: 80.5
click at [63, 142] on div "Debés completar, por lo menos, el campo "Nombre completo" o "Número de identifi…" at bounding box center [309, 155] width 543 height 144
click at [56, 136] on input "DE JOSE EDUARDO CORDOVA CARDOSO" at bounding box center [130, 136] width 173 height 10
click at [59, 138] on input "DE JOSE EDUARDO CORDOVA CARDOSO" at bounding box center [130, 136] width 173 height 10
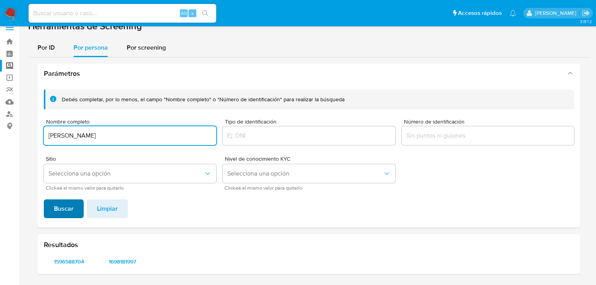
type input "JOSE EDUARDO CORDOVA CARDOSO"
click at [64, 209] on span "Buscar" at bounding box center [64, 208] width 20 height 17
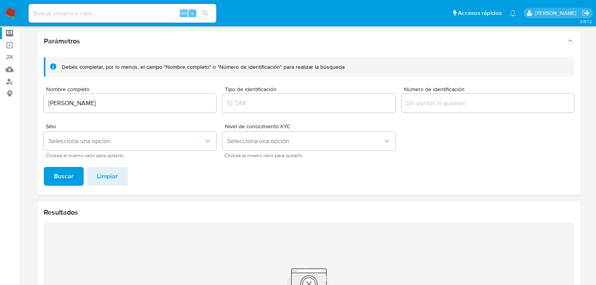
scroll to position [74, 0]
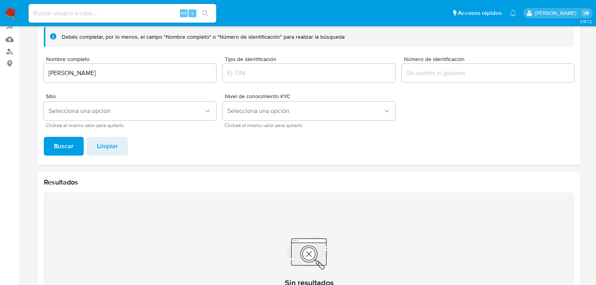
click at [167, 70] on input "JOSE EDUARDO CORDOVA CARDOSO" at bounding box center [130, 73] width 173 height 10
click at [56, 14] on input at bounding box center [123, 13] width 188 height 10
paste input "1629163852"
type input "1629163852"
drag, startPoint x: 203, startPoint y: 15, endPoint x: 162, endPoint y: 1, distance: 43.8
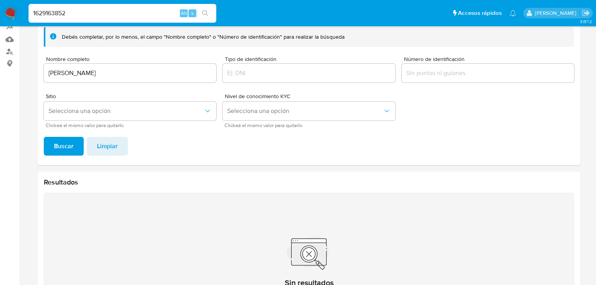
click at [202, 15] on button "search-icon" at bounding box center [205, 13] width 16 height 11
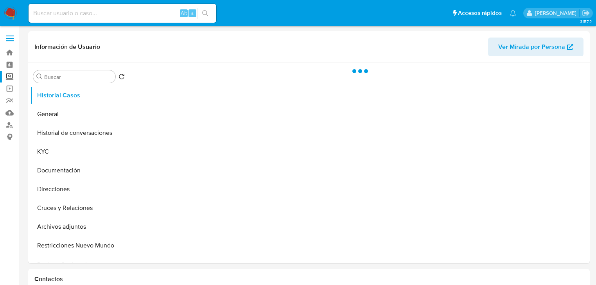
click at [32, 17] on input at bounding box center [123, 13] width 188 height 10
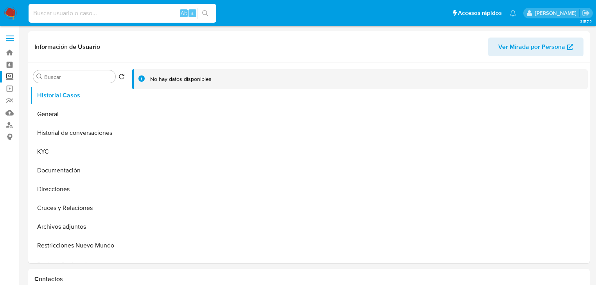
paste input "1629163852"
type input "1629163852"
select select "10"
click at [34, 16] on input "1629163852" at bounding box center [123, 13] width 188 height 10
click at [76, 14] on input "1629163852" at bounding box center [123, 13] width 188 height 10
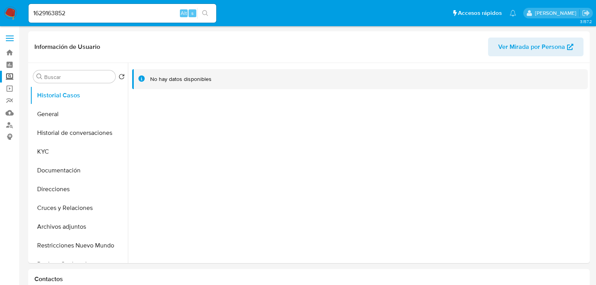
click at [202, 14] on icon "search-icon" at bounding box center [205, 13] width 6 height 6
click at [61, 119] on button "General" at bounding box center [76, 114] width 92 height 19
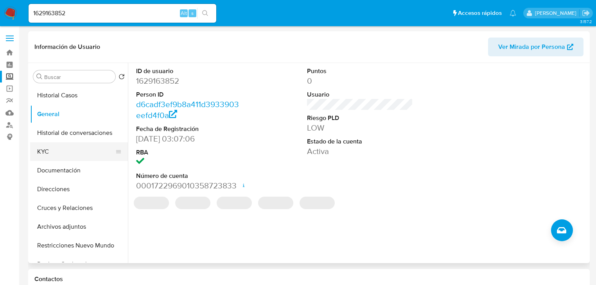
click at [49, 148] on button "KYC" at bounding box center [76, 151] width 92 height 19
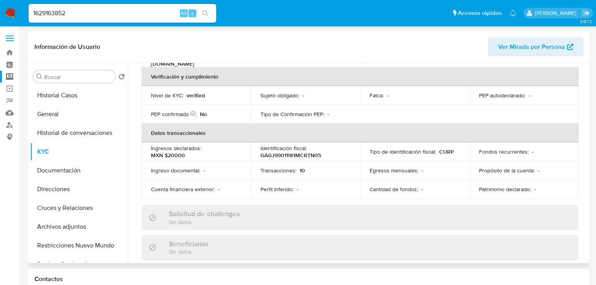
scroll to position [282, 0]
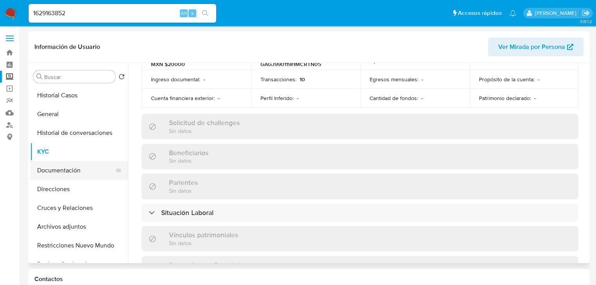
click at [72, 174] on button "Documentación" at bounding box center [76, 170] width 92 height 19
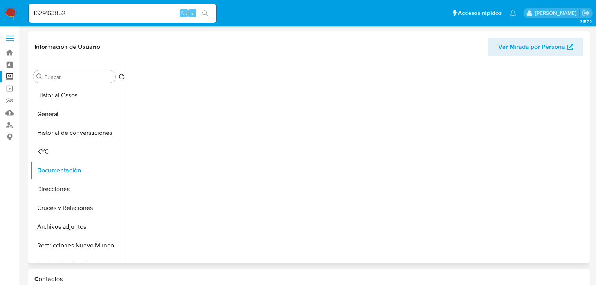
scroll to position [0, 0]
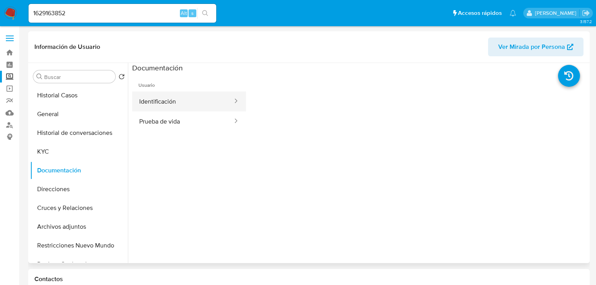
click at [175, 104] on button "Identificación" at bounding box center [182, 102] width 101 height 20
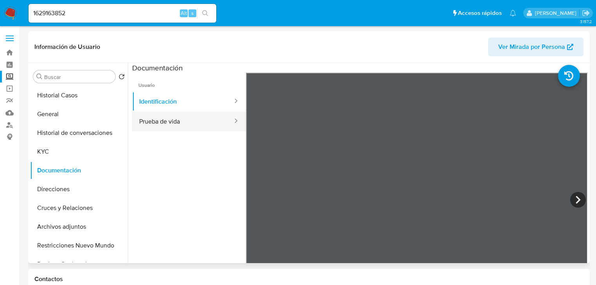
click at [182, 120] on button "Prueba de vida" at bounding box center [182, 122] width 101 height 20
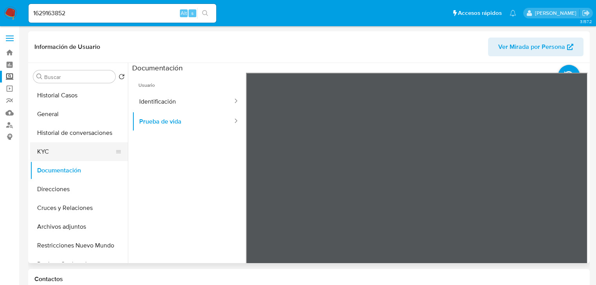
click at [61, 148] on button "KYC" at bounding box center [76, 151] width 92 height 19
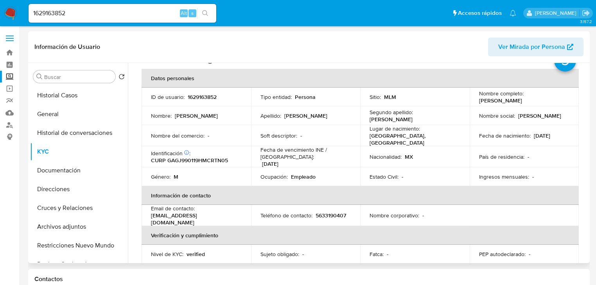
scroll to position [25, 0]
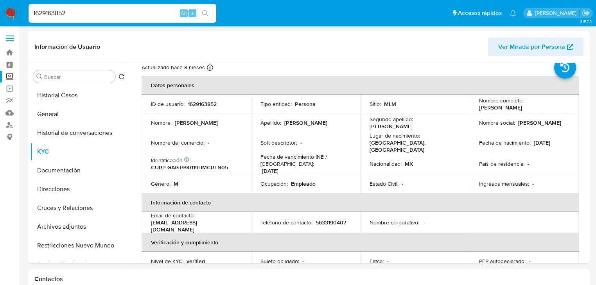
drag, startPoint x: 81, startPoint y: 9, endPoint x: 35, endPoint y: 8, distance: 46.2
paste input "98181997"
type input "1698181997"
click at [206, 11] on icon "search-icon" at bounding box center [205, 13] width 6 height 6
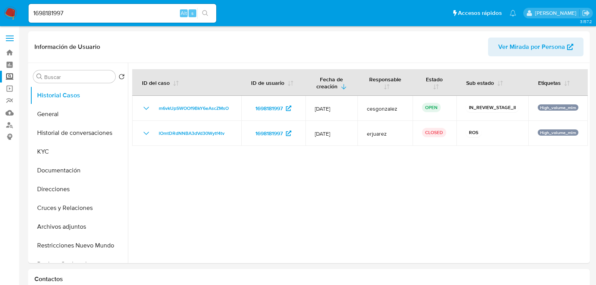
select select "10"
drag, startPoint x: 109, startPoint y: 11, endPoint x: -33, endPoint y: 14, distance: 142.1
paste input "773708422"
type input "1773708422"
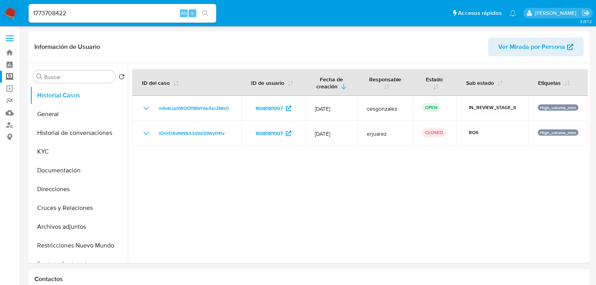
click at [204, 13] on icon "search-icon" at bounding box center [205, 13] width 6 height 6
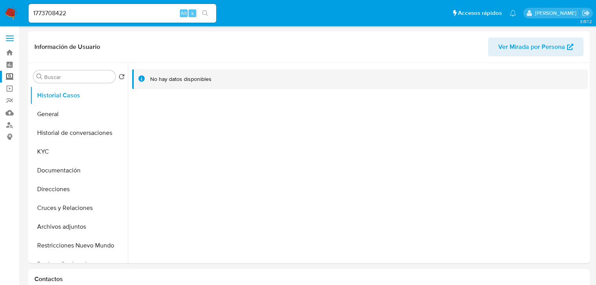
select select "10"
click at [67, 117] on button "General" at bounding box center [76, 114] width 92 height 19
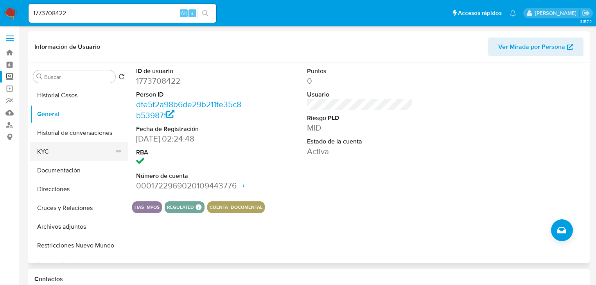
click at [53, 151] on button "KYC" at bounding box center [76, 151] width 92 height 19
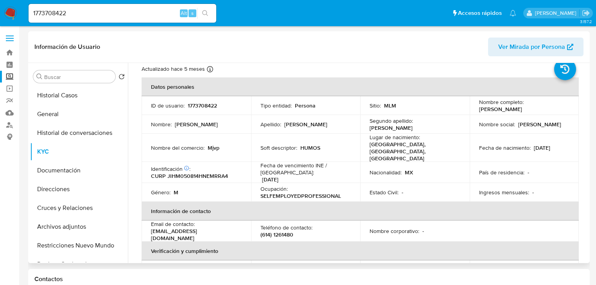
scroll to position [17, 0]
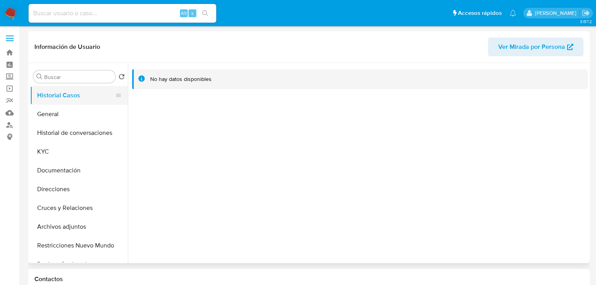
select select "10"
click at [49, 118] on button "General" at bounding box center [76, 114] width 92 height 19
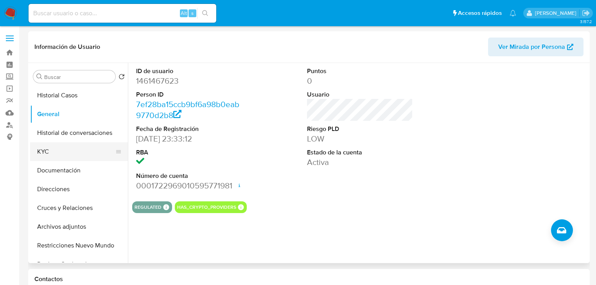
drag, startPoint x: 45, startPoint y: 153, endPoint x: 78, endPoint y: 160, distance: 33.5
click at [45, 153] on button "KYC" at bounding box center [76, 151] width 92 height 19
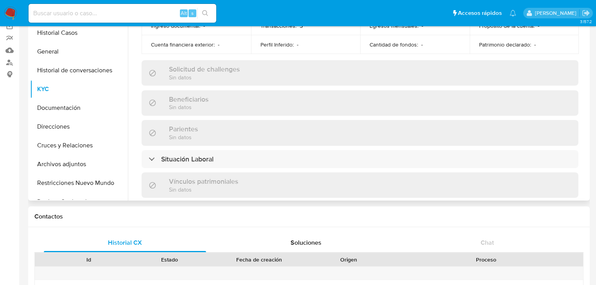
scroll to position [56, 0]
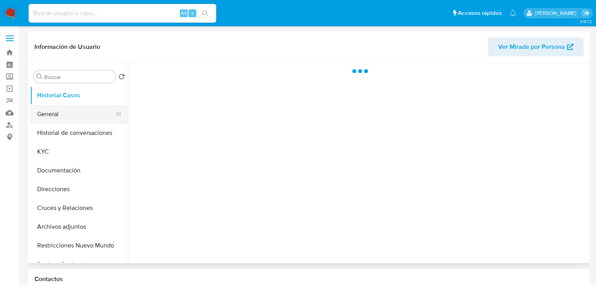
click at [45, 117] on button "General" at bounding box center [76, 114] width 92 height 19
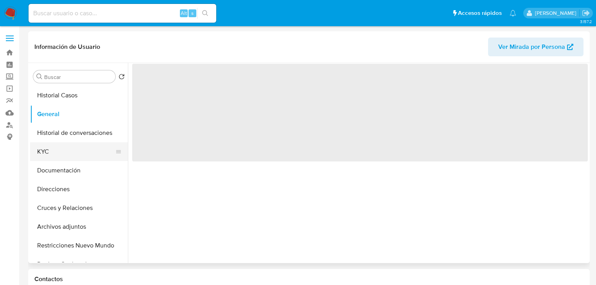
select select "10"
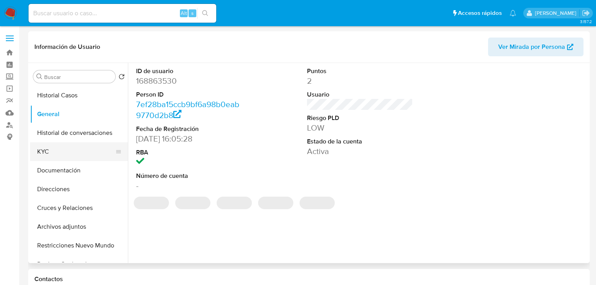
click at [49, 151] on button "KYC" at bounding box center [76, 151] width 92 height 19
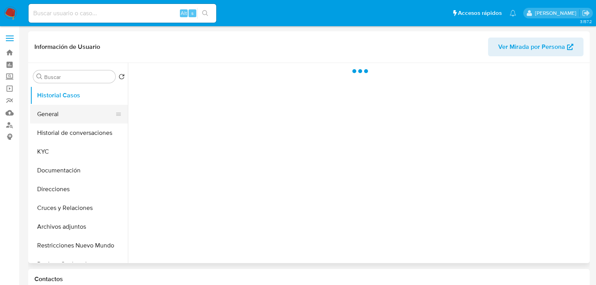
click at [47, 112] on button "General" at bounding box center [76, 114] width 92 height 19
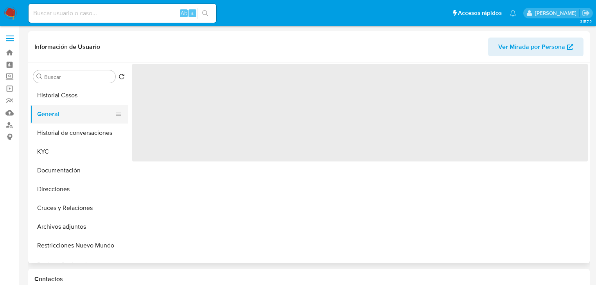
select select "10"
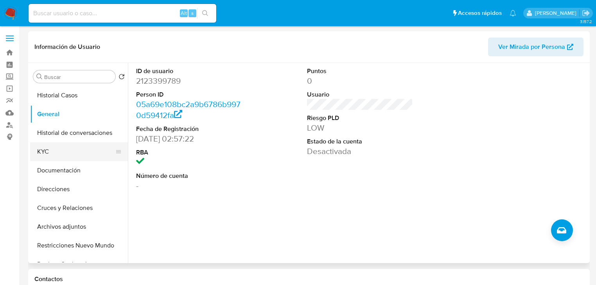
click at [42, 150] on button "KYC" at bounding box center [76, 151] width 92 height 19
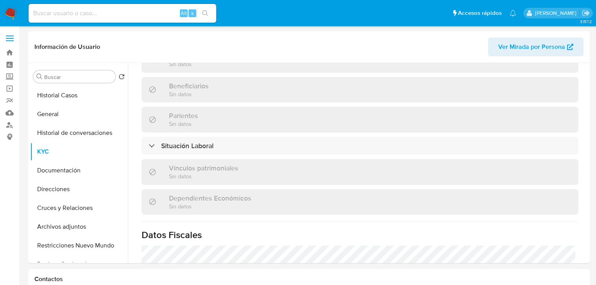
scroll to position [343, 0]
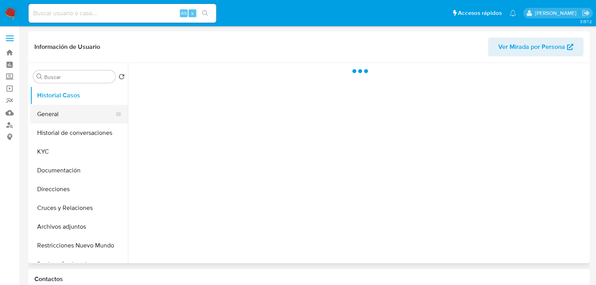
click at [48, 116] on button "General" at bounding box center [76, 114] width 92 height 19
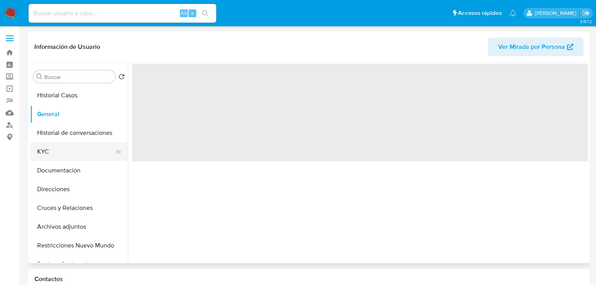
select select "10"
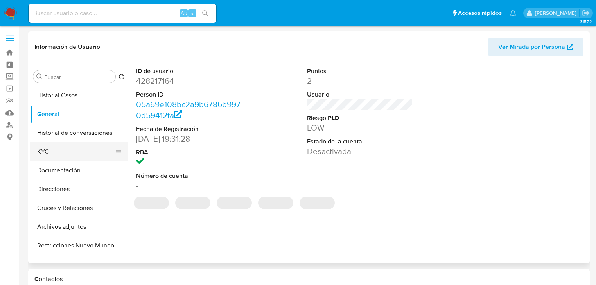
click at [49, 153] on button "KYC" at bounding box center [76, 151] width 92 height 19
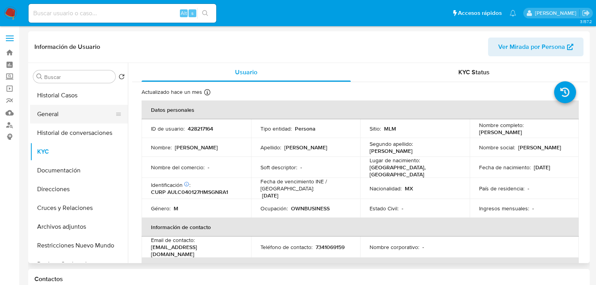
click at [61, 110] on button "General" at bounding box center [76, 114] width 92 height 19
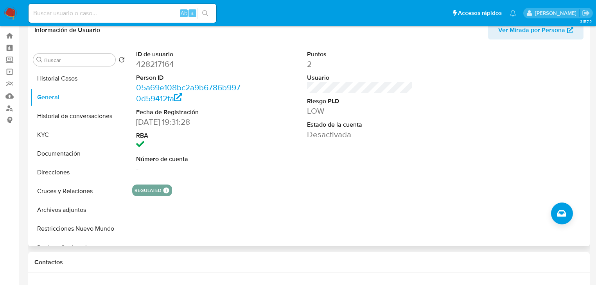
scroll to position [31, 0]
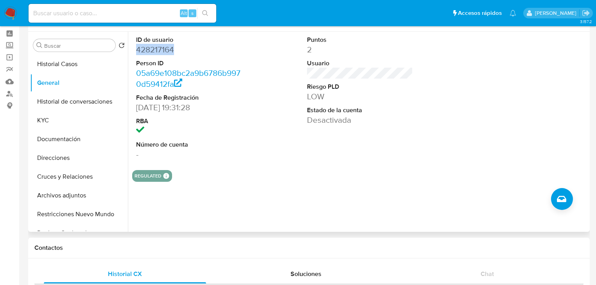
drag, startPoint x: 175, startPoint y: 47, endPoint x: 137, endPoint y: 51, distance: 38.1
click at [137, 51] on dd "428217164" at bounding box center [189, 49] width 106 height 11
copy dd "428217164"
drag, startPoint x: 61, startPoint y: 117, endPoint x: 105, endPoint y: 115, distance: 43.4
click at [62, 117] on button "KYC" at bounding box center [76, 120] width 92 height 19
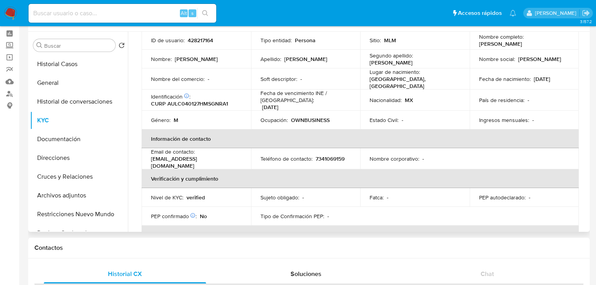
scroll to position [56, 0]
drag, startPoint x: 443, startPoint y: 115, endPoint x: 439, endPoint y: 118, distance: 4.2
click at [443, 118] on div "Estado Civil : -" at bounding box center [415, 121] width 91 height 7
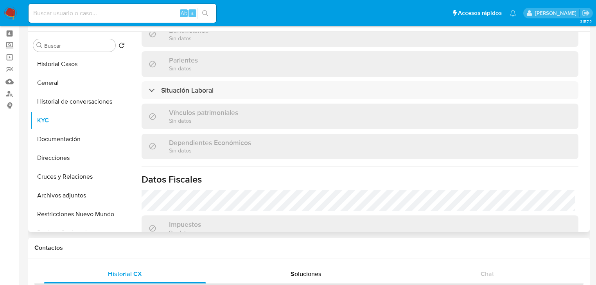
scroll to position [463, 0]
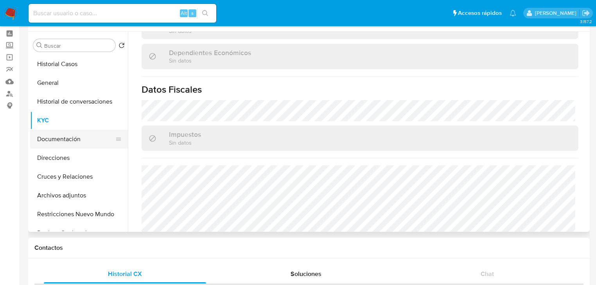
click at [72, 138] on button "Documentación" at bounding box center [76, 139] width 92 height 19
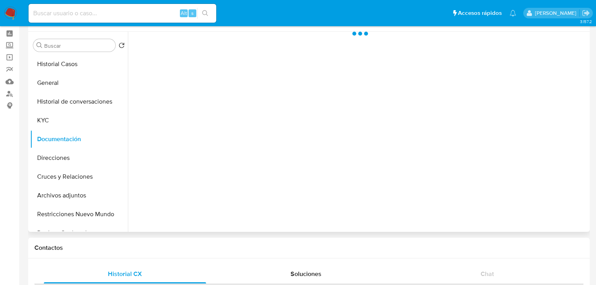
scroll to position [0, 0]
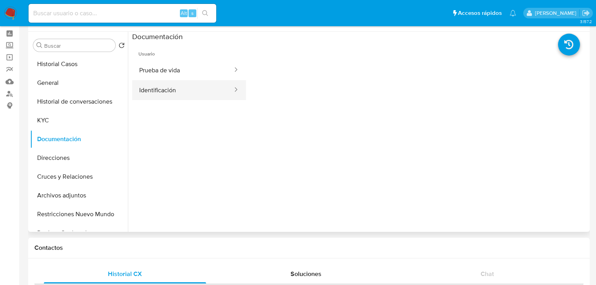
click at [166, 88] on button "Identificación" at bounding box center [182, 90] width 101 height 20
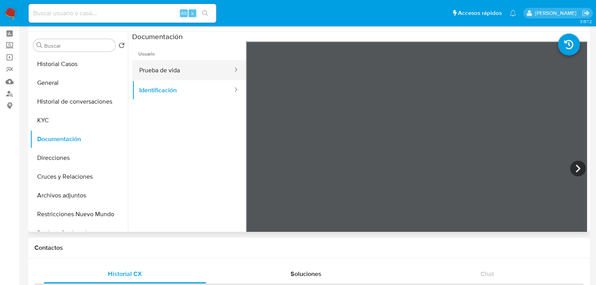
click at [175, 62] on button "Prueba de vida" at bounding box center [182, 70] width 101 height 20
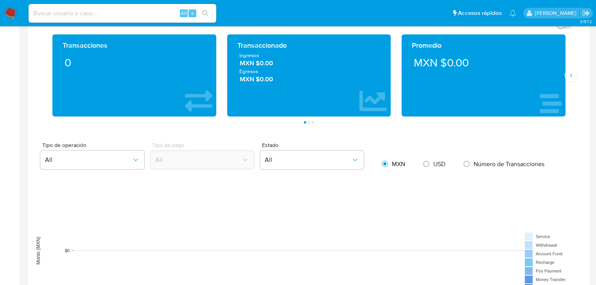
scroll to position [532, 0]
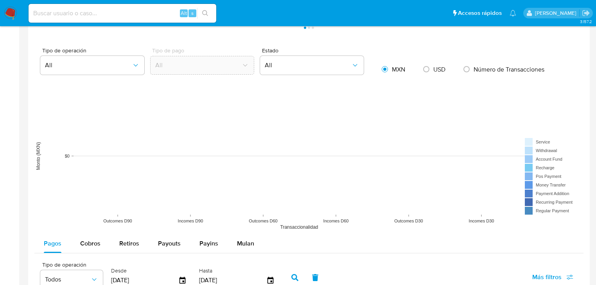
click at [61, 8] on input at bounding box center [123, 13] width 188 height 10
paste input "697693980"
click at [33, 14] on input "697693980" at bounding box center [123, 13] width 188 height 10
click at [80, 16] on input "697693980" at bounding box center [123, 13] width 188 height 10
type input "697693980"
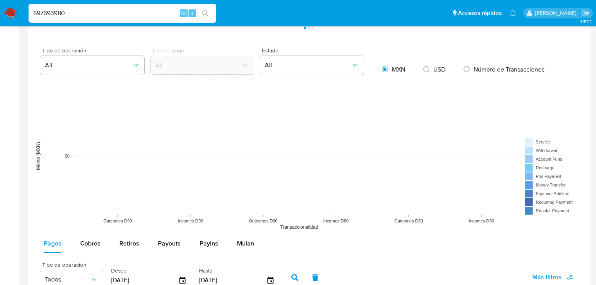
click at [204, 14] on icon "search-icon" at bounding box center [205, 13] width 6 height 6
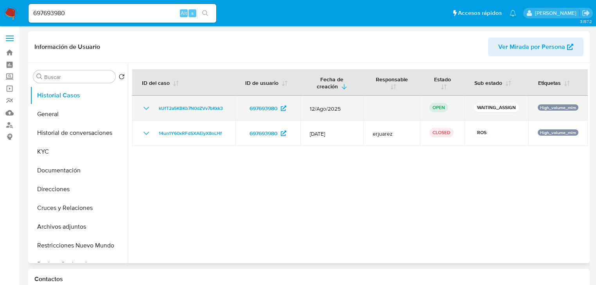
select select "10"
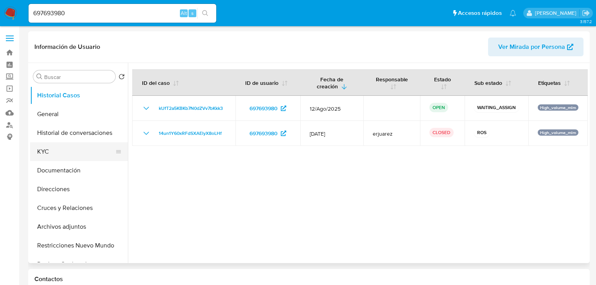
drag, startPoint x: 54, startPoint y: 142, endPoint x: 52, endPoint y: 147, distance: 5.2
click at [54, 144] on ul "Historial Casos General Historial de conversaciones KYC Documentación Direccion…" at bounding box center [79, 174] width 98 height 176
click at [52, 147] on button "KYC" at bounding box center [76, 151] width 92 height 19
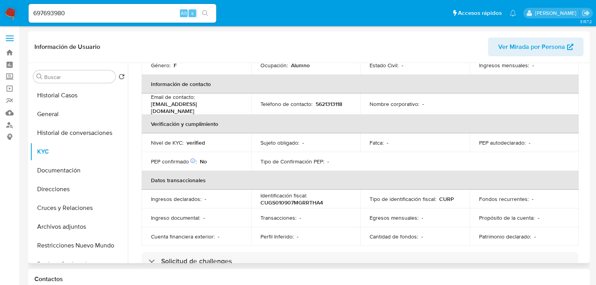
scroll to position [48, 0]
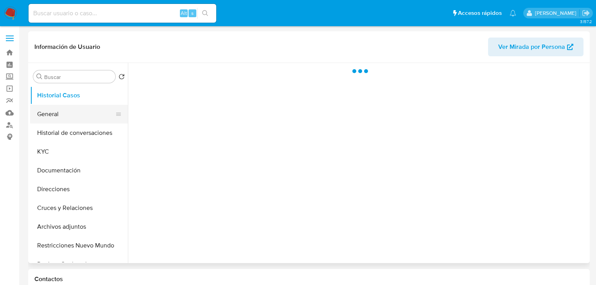
click at [48, 125] on button "Historial de conversaciones" at bounding box center [79, 133] width 98 height 19
click at [49, 117] on button "General" at bounding box center [76, 114] width 92 height 19
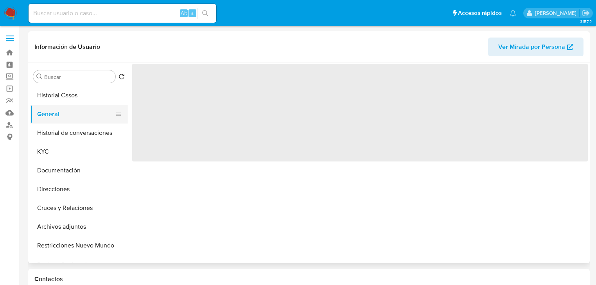
select select "10"
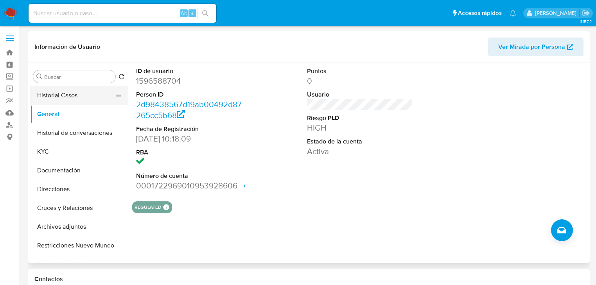
click at [55, 92] on button "Historial Casos" at bounding box center [76, 95] width 92 height 19
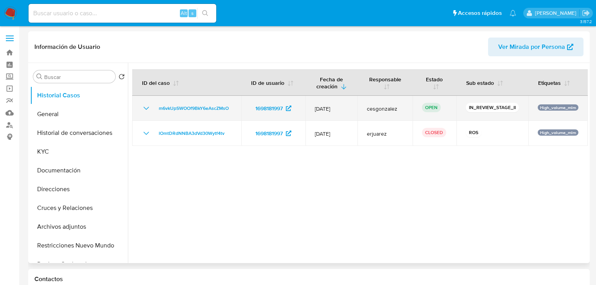
select select "10"
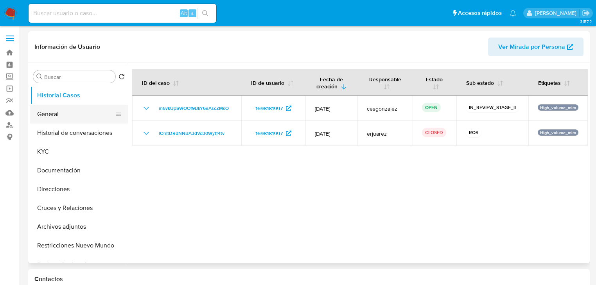
click at [65, 119] on button "General" at bounding box center [76, 114] width 92 height 19
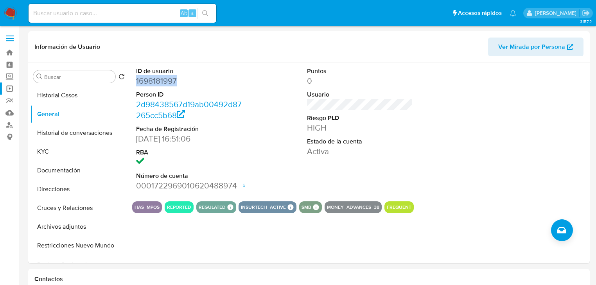
drag, startPoint x: 152, startPoint y: 81, endPoint x: 5, endPoint y: 92, distance: 147.9
click at [128, 81] on div "ID de usuario 1698181997 Person ID 2d98438567d19ab00492d87265cc5b68 Fecha de Re…" at bounding box center [358, 163] width 460 height 200
copy dd "1698181997"
click at [194, 92] on dt "Person ID" at bounding box center [189, 94] width 106 height 9
click at [186, 83] on dd "1698181997" at bounding box center [189, 81] width 106 height 11
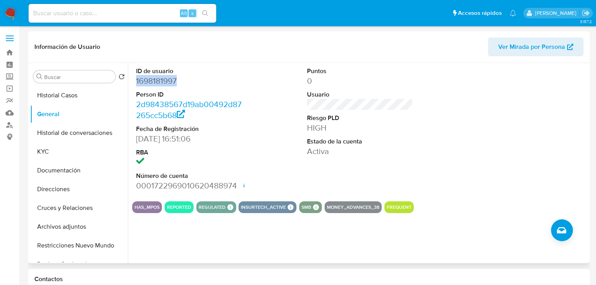
drag, startPoint x: 180, startPoint y: 81, endPoint x: 38, endPoint y: 106, distance: 144.5
click at [137, 80] on dd "1698181997" at bounding box center [189, 81] width 106 height 11
copy dd "1698181997"
click at [45, 153] on button "KYC" at bounding box center [76, 151] width 92 height 19
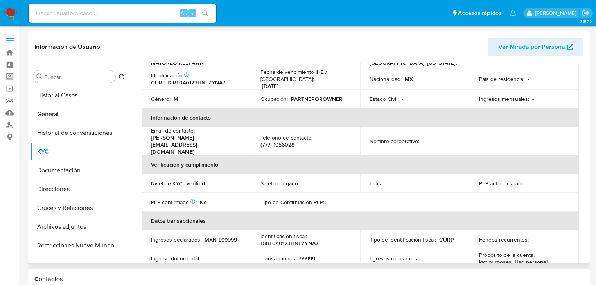
scroll to position [48, 0]
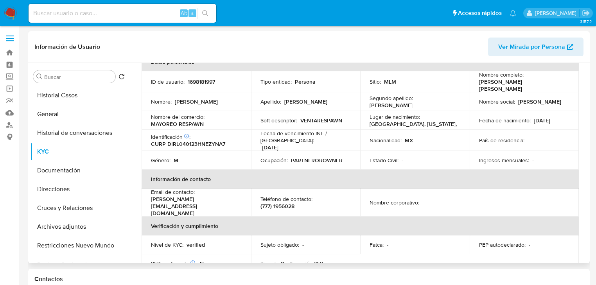
click at [499, 157] on p "Ingresos mensuales :" at bounding box center [504, 160] width 50 height 7
click at [70, 101] on button "Historial Casos" at bounding box center [76, 95] width 92 height 19
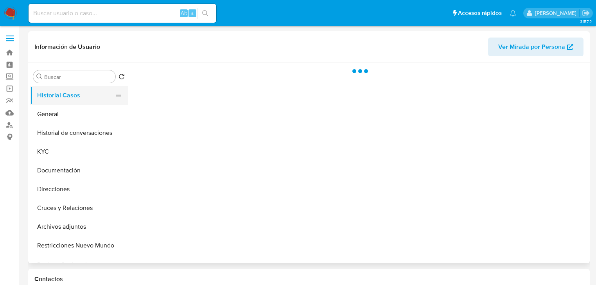
scroll to position [0, 0]
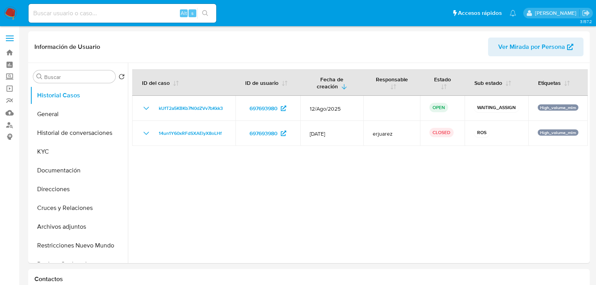
select select "10"
click at [91, 13] on input at bounding box center [123, 13] width 188 height 10
paste input "2098579921"
click at [33, 14] on input "2098579921" at bounding box center [123, 13] width 188 height 10
click at [216, 13] on input "2098579921" at bounding box center [123, 13] width 188 height 10
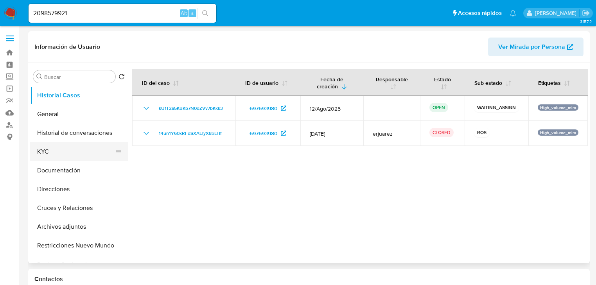
drag, startPoint x: 38, startPoint y: 148, endPoint x: 53, endPoint y: 151, distance: 15.3
click at [38, 148] on button "KYC" at bounding box center [76, 151] width 92 height 19
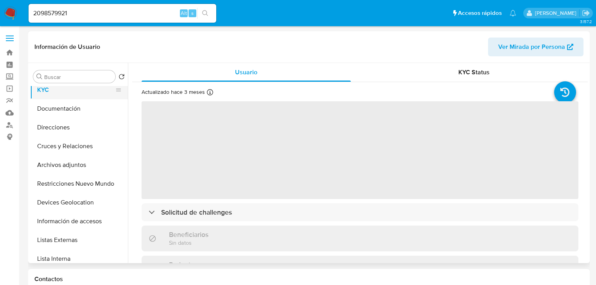
scroll to position [63, 0]
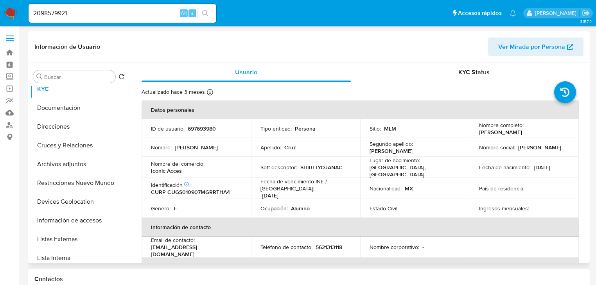
click at [475, 218] on th "Información de contacto" at bounding box center [360, 227] width 437 height 19
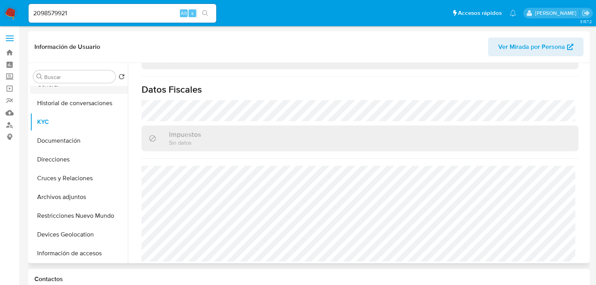
scroll to position [0, 0]
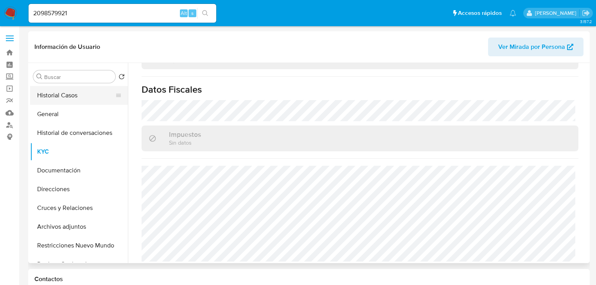
drag, startPoint x: 66, startPoint y: 99, endPoint x: 61, endPoint y: 99, distance: 4.3
click at [66, 99] on button "Historial Casos" at bounding box center [76, 95] width 92 height 19
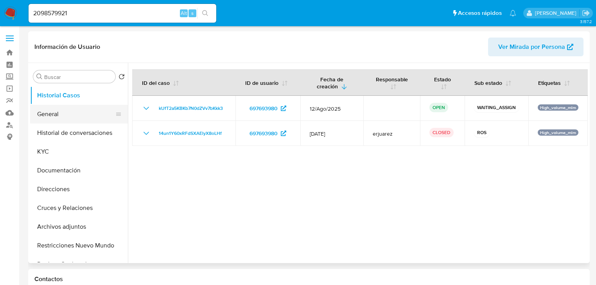
click at [46, 113] on button "General" at bounding box center [76, 114] width 92 height 19
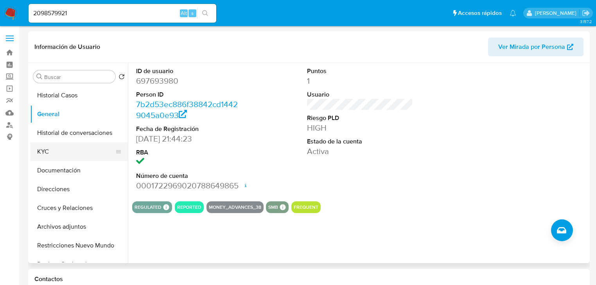
click at [40, 153] on button "KYC" at bounding box center [76, 151] width 92 height 19
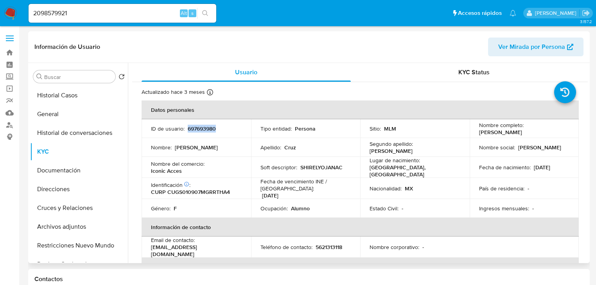
drag, startPoint x: 222, startPoint y: 128, endPoint x: 162, endPoint y: 133, distance: 60.8
click at [187, 130] on div "ID de usuario : 697693980" at bounding box center [196, 128] width 91 height 7
copy p "697693980"
drag, startPoint x: 68, startPoint y: 16, endPoint x: -57, endPoint y: 0, distance: 125.5
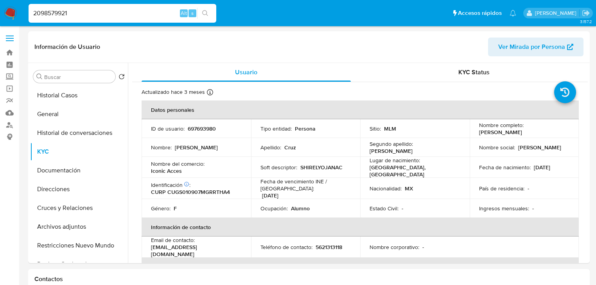
paste input
click at [205, 10] on icon "search-icon" at bounding box center [205, 13] width 6 height 6
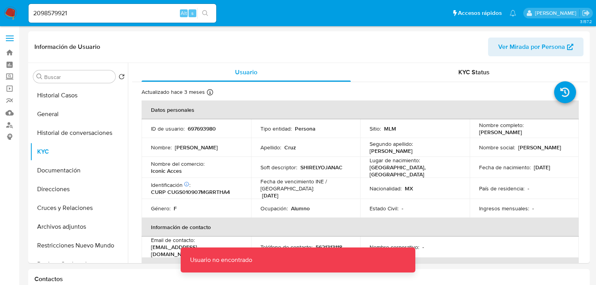
click at [90, 13] on input "2098579921" at bounding box center [123, 13] width 188 height 10
click at [36, 14] on input "2098579921" at bounding box center [123, 13] width 188 height 10
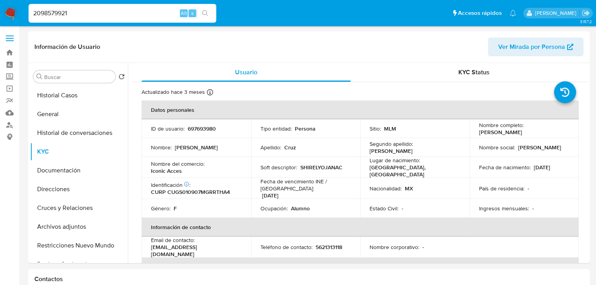
type input "2098579921"
click at [207, 11] on icon "search-icon" at bounding box center [205, 13] width 6 height 6
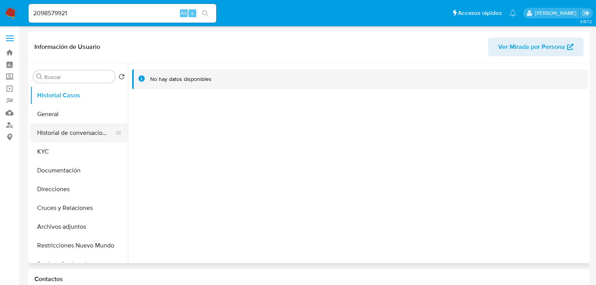
select select "10"
click at [55, 161] on button "Documentación" at bounding box center [79, 170] width 98 height 19
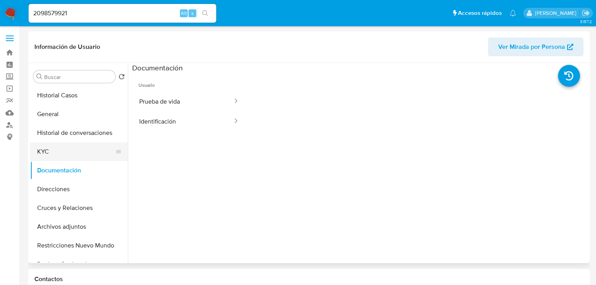
click at [49, 156] on button "KYC" at bounding box center [76, 151] width 92 height 19
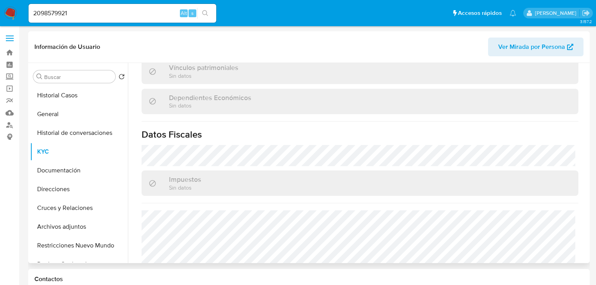
scroll to position [494, 0]
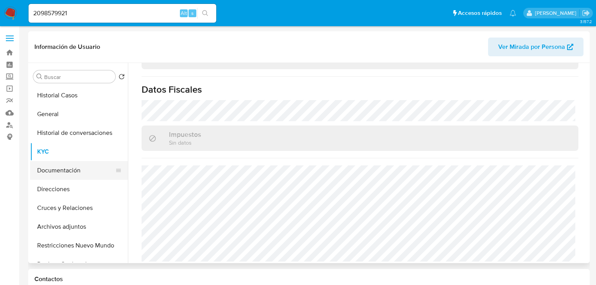
click at [74, 168] on button "Documentación" at bounding box center [76, 170] width 92 height 19
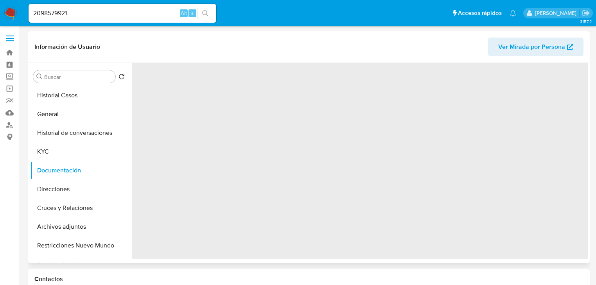
scroll to position [0, 0]
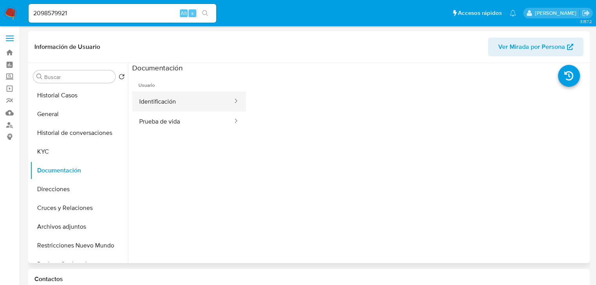
click at [158, 105] on button "Identificación" at bounding box center [182, 102] width 101 height 20
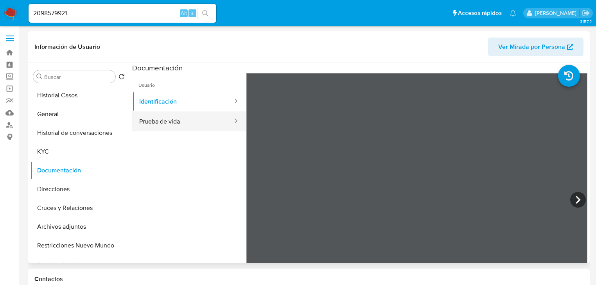
click at [164, 123] on button "Prueba de vida" at bounding box center [182, 122] width 101 height 20
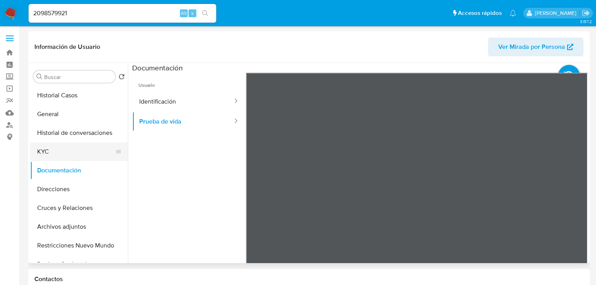
drag, startPoint x: 47, startPoint y: 155, endPoint x: 54, endPoint y: 153, distance: 7.6
click at [47, 155] on button "KYC" at bounding box center [76, 151] width 92 height 19
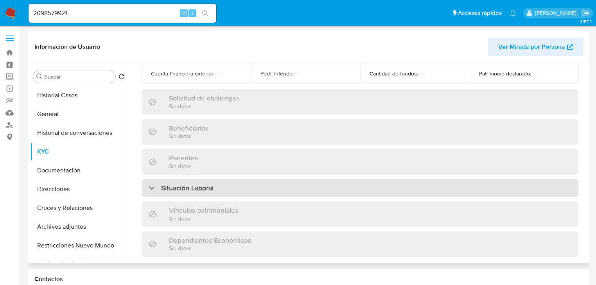
scroll to position [87, 0]
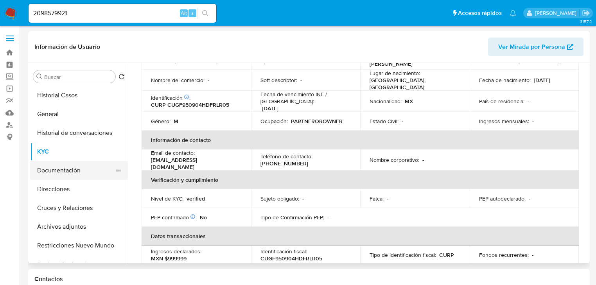
click at [32, 162] on button "Documentación" at bounding box center [76, 170] width 92 height 19
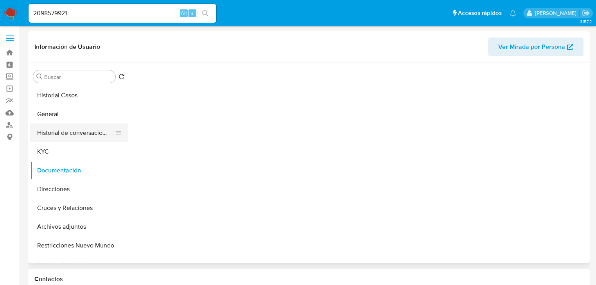
scroll to position [64, 0]
click at [44, 145] on button "KYC" at bounding box center [76, 151] width 92 height 19
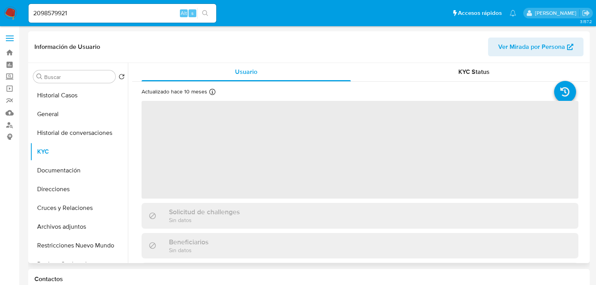
scroll to position [0, 0]
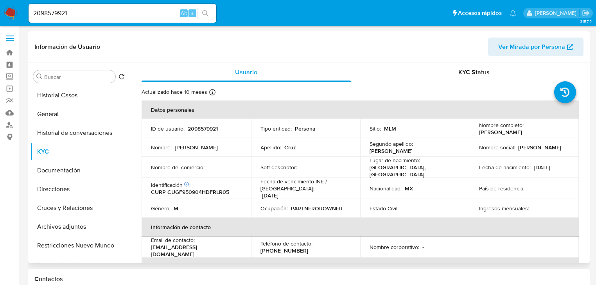
drag, startPoint x: 9, startPoint y: 9, endPoint x: 2, endPoint y: 11, distance: 8.2
click at [9, 9] on img at bounding box center [10, 13] width 13 height 13
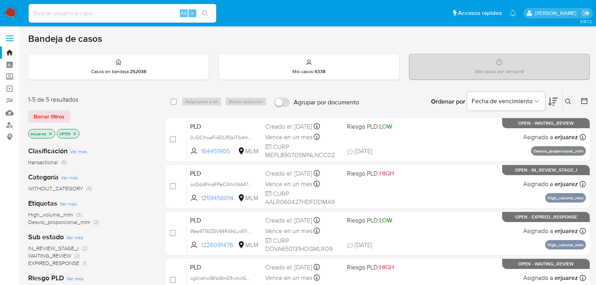
click at [47, 131] on p "erjuarez" at bounding box center [42, 134] width 26 height 9
click at [50, 132] on icon "close-filter" at bounding box center [50, 133] width 5 height 5
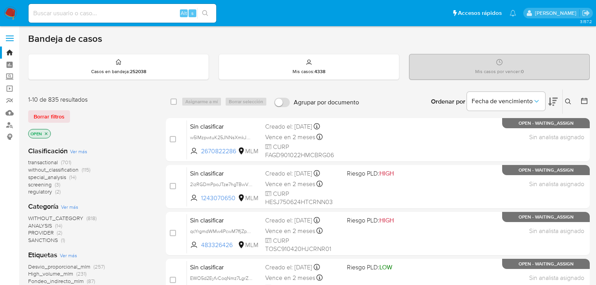
click at [567, 99] on icon at bounding box center [568, 102] width 6 height 6
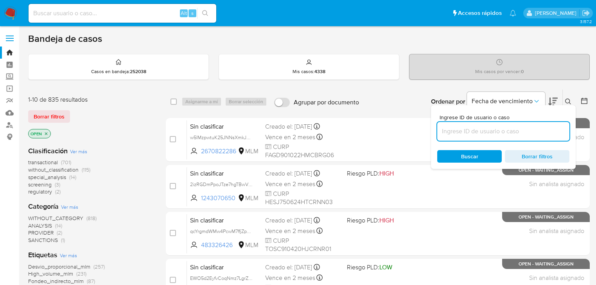
click at [461, 132] on input at bounding box center [503, 131] width 132 height 10
type input "712042765"
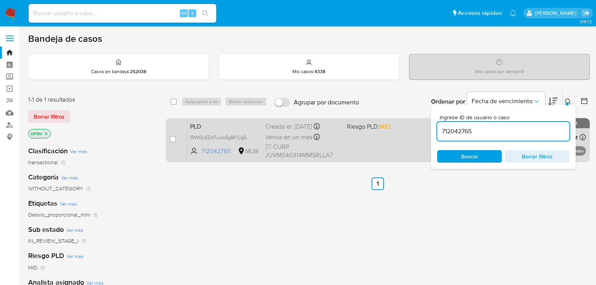
click at [427, 140] on div "PLD lRWQyED47urdc5gMiTyg5WzN 712042765 MLM Riesgo PLD: MID Creado el: 12/08/202…" at bounding box center [386, 140] width 399 height 40
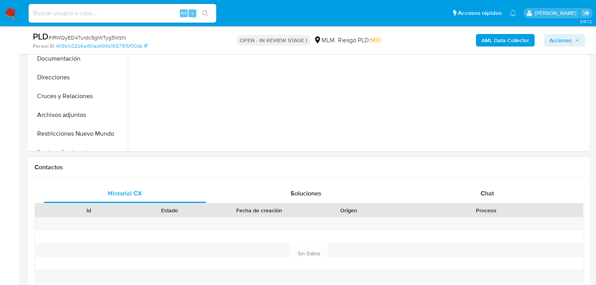
scroll to position [313, 0]
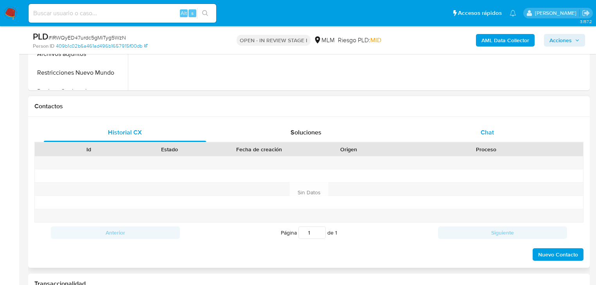
click at [495, 131] on div "Chat" at bounding box center [488, 132] width 162 height 19
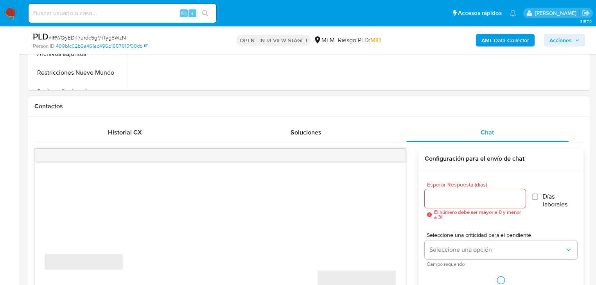
select select "10"
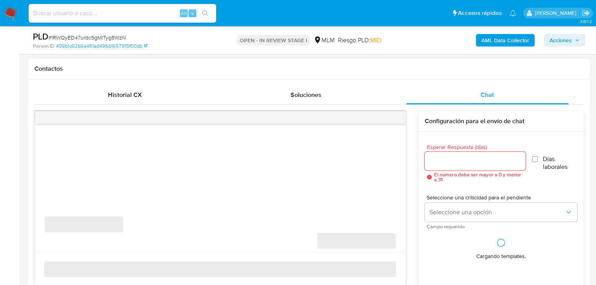
scroll to position [376, 0]
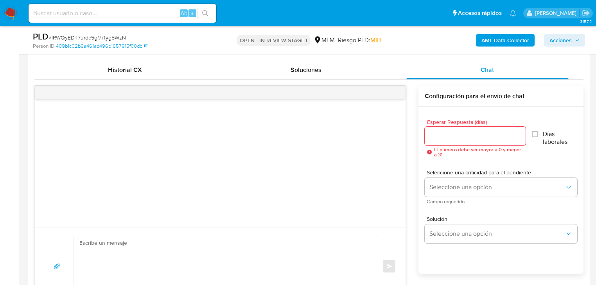
click at [438, 129] on div at bounding box center [475, 136] width 101 height 19
click at [441, 134] on input "Esperar Respuesta (días)" at bounding box center [475, 136] width 101 height 10
type input "5"
drag, startPoint x: 442, startPoint y: 177, endPoint x: 442, endPoint y: 196, distance: 18.8
click at [441, 178] on div "Seleccione una criticidad para el pendiente Seleccione una opción Campo requeri…" at bounding box center [501, 187] width 153 height 34
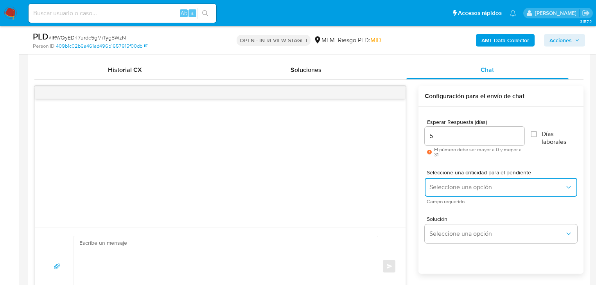
click at [433, 185] on span "Seleccione una opción" at bounding box center [497, 188] width 135 height 8
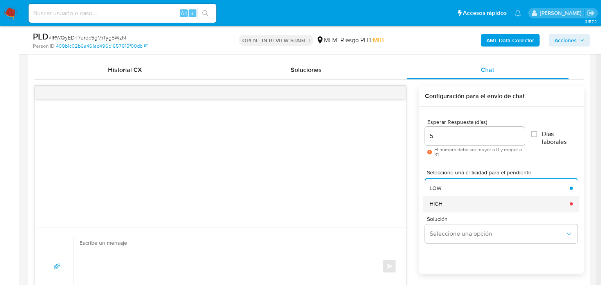
click at [435, 200] on span "HIGH" at bounding box center [436, 203] width 13 height 7
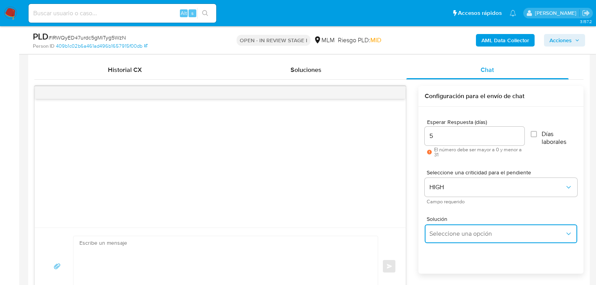
drag, startPoint x: 454, startPoint y: 237, endPoint x: 517, endPoint y: 226, distance: 63.9
click at [455, 237] on span "Seleccione una opción" at bounding box center [497, 234] width 135 height 8
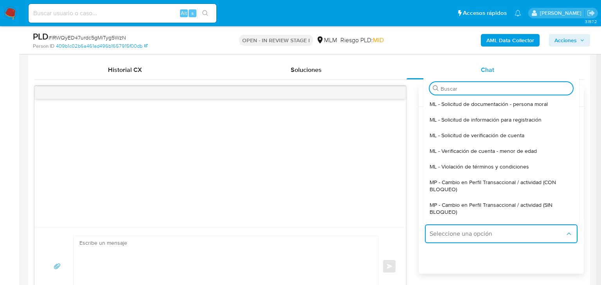
drag, startPoint x: 521, startPoint y: 207, endPoint x: 296, endPoint y: 223, distance: 225.6
click at [519, 207] on span "MP - Cambio en Perfil Transaccional / actividad (SIN BLOQUEO)" at bounding box center [499, 209] width 139 height 14
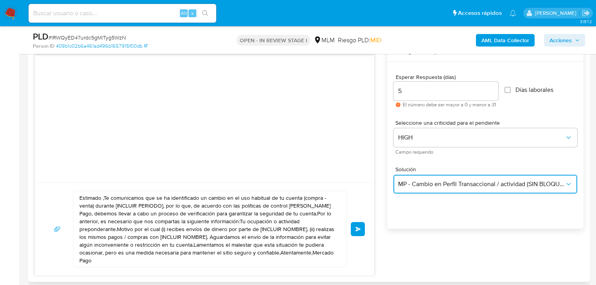
scroll to position [470, 0]
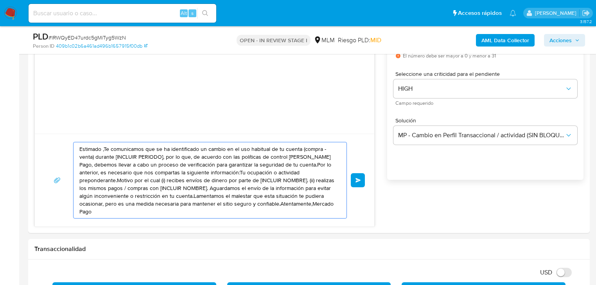
drag, startPoint x: 317, startPoint y: 208, endPoint x: -55, endPoint y: 83, distance: 392.7
paste textarea "712042765"
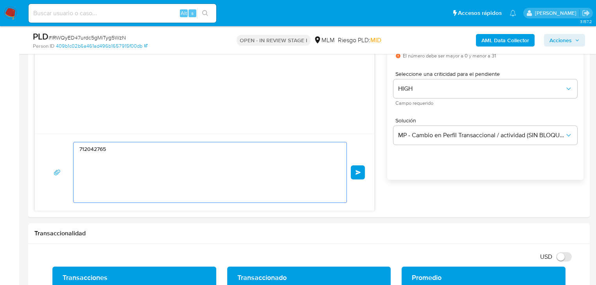
drag, startPoint x: 145, startPoint y: 165, endPoint x: 0, endPoint y: 121, distance: 151.6
paste textarea
drag, startPoint x: 85, startPoint y: 158, endPoint x: 93, endPoint y: 158, distance: 7.4
click at [90, 158] on textarea "712042765" at bounding box center [207, 172] width 257 height 60
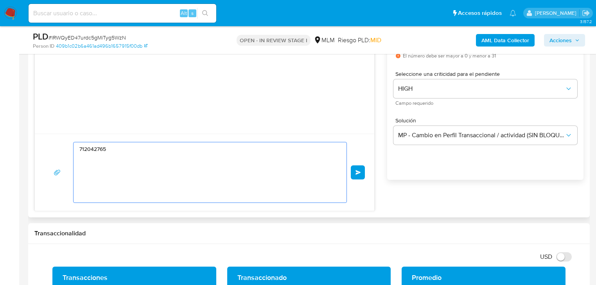
drag, startPoint x: 113, startPoint y: 149, endPoint x: 61, endPoint y: 139, distance: 53.4
click at [61, 139] on div "712042765 Enviar" at bounding box center [205, 172] width 340 height 77
paste textarea "Estimada Melanie se ha identificado un cambio en el uso habitual de tu cuenta p…"
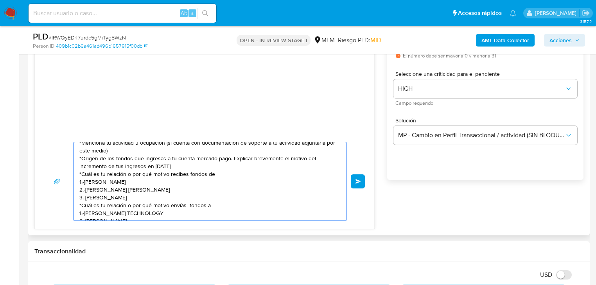
scroll to position [45, 0]
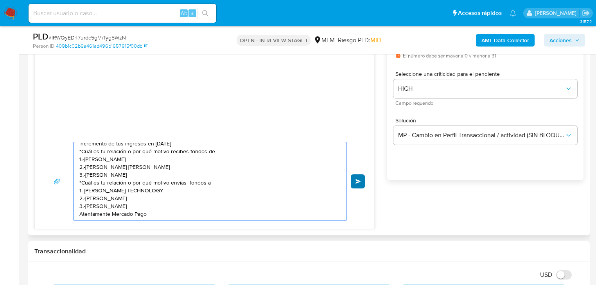
type textarea "Estimada Melanie se ha identificado un cambio en el uso habitual de tu cuenta p…"
click at [362, 181] on button "Enviar" at bounding box center [358, 182] width 14 height 14
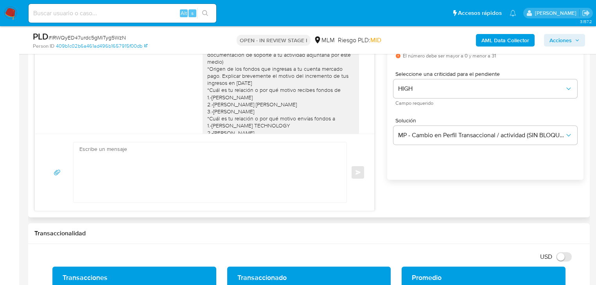
scroll to position [0, 0]
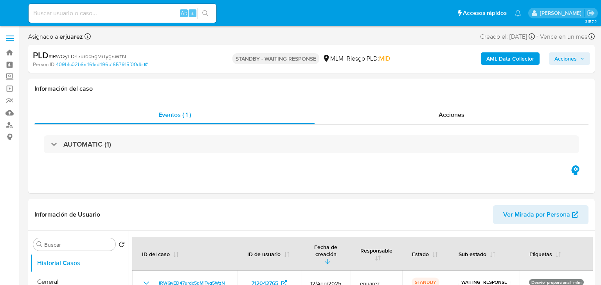
select select "10"
